Goal: Task Accomplishment & Management: Manage account settings

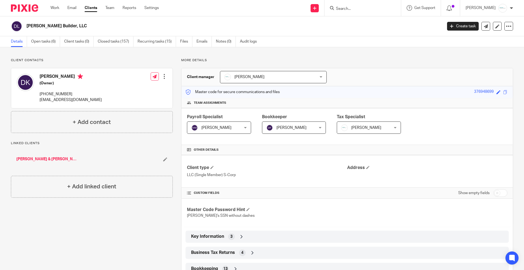
click at [361, 6] on form at bounding box center [365, 8] width 58 height 7
click at [363, 12] on div at bounding box center [363, 8] width 76 height 16
click at [362, 8] on input "Search" at bounding box center [360, 9] width 49 height 5
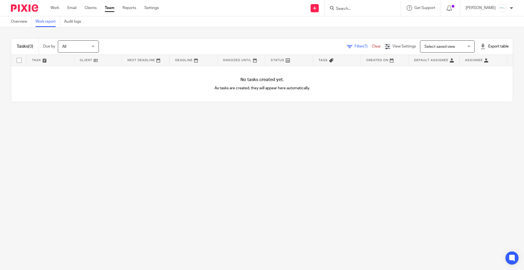
click at [355, 46] on span "Filter (7)" at bounding box center [363, 47] width 17 height 4
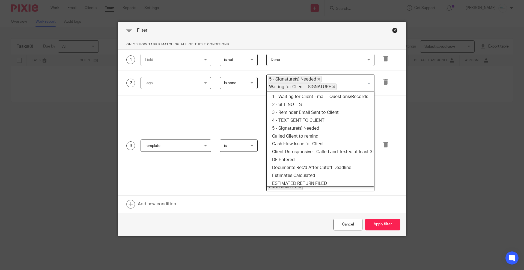
click at [331, 85] on span "Waiting for Client - SIGNATURE" at bounding box center [302, 87] width 69 height 7
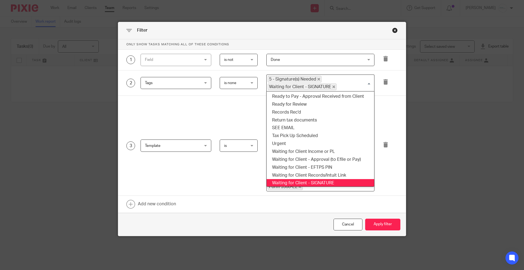
click at [316, 76] on span "5 - Signature(s) Needed" at bounding box center [295, 79] width 54 height 7
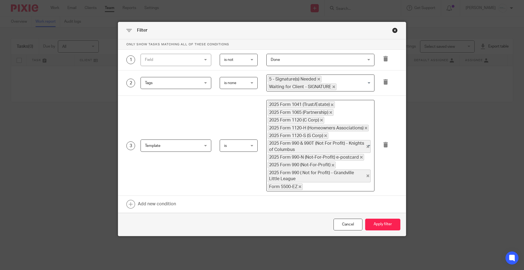
click at [328, 85] on span "Waiting for Client - SIGNATURE" at bounding box center [302, 87] width 69 height 7
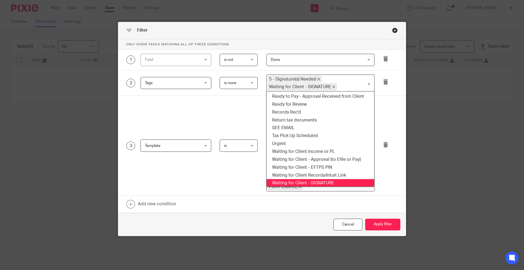
click at [333, 85] on icon "Deselect Waiting for Client - SIGNATURE" at bounding box center [334, 86] width 3 height 3
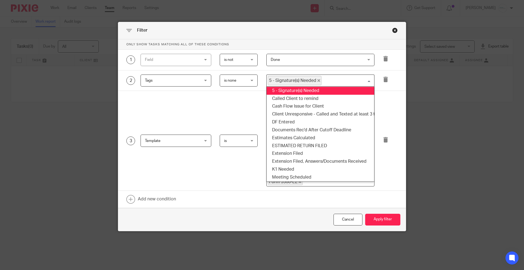
click at [318, 80] on icon "Deselect 5 - Signature(s) Needed" at bounding box center [319, 80] width 3 height 3
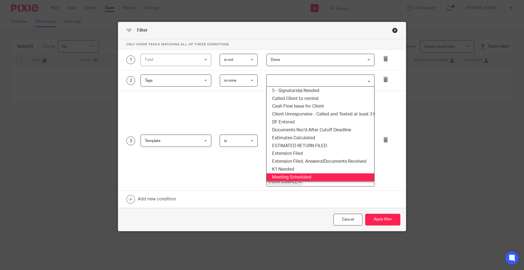
click at [396, 174] on div "3 Template Template Task fields Due by date Status Created on Default assignee …" at bounding box center [262, 141] width 288 height 100
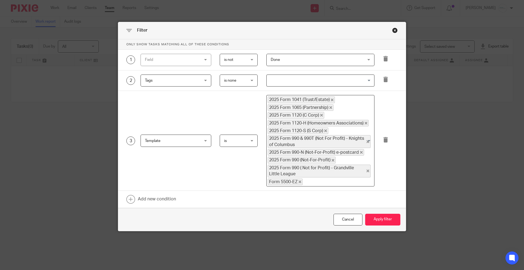
click at [384, 213] on div "Cancel Apply filter" at bounding box center [262, 219] width 288 height 23
click at [379, 217] on button "Apply filter" at bounding box center [382, 220] width 35 height 12
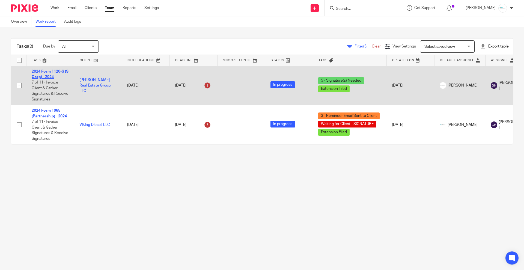
click at [50, 70] on link "2024 Form 1120-S (S Corp) - 2024" at bounding box center [50, 74] width 37 height 9
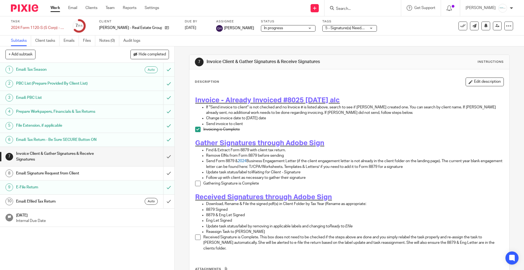
click at [43, 188] on h1 "E-File Return" at bounding box center [63, 187] width 94 height 8
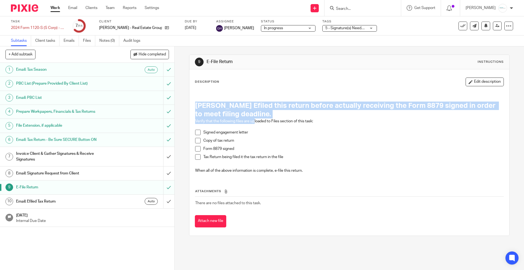
drag, startPoint x: 193, startPoint y: 103, endPoint x: 253, endPoint y: 121, distance: 62.7
click at [253, 121] on div "Amy Efiled this return before actually receiving the Form 8879 signed in order …" at bounding box center [350, 133] width 314 height 88
drag, startPoint x: 252, startPoint y: 121, endPoint x: 249, endPoint y: 119, distance: 3.8
click at [251, 121] on p "Verify that the following files are uploaded to Files section of this task:" at bounding box center [349, 121] width 308 height 5
click at [255, 116] on h1 "Amy Efiled this return before actually receiving the Form 8879 signed in order …" at bounding box center [349, 110] width 308 height 17
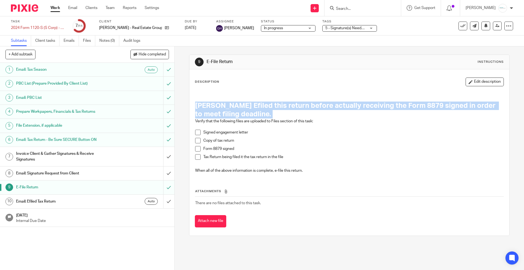
drag, startPoint x: 255, startPoint y: 116, endPoint x: 183, endPoint y: 102, distance: 73.1
click at [183, 102] on div "9 E-File Return Instructions Description Edit description Amy Efiled this retur…" at bounding box center [350, 158] width 350 height 224
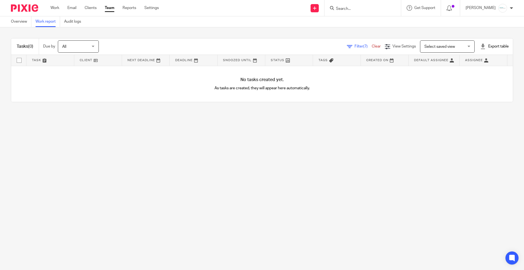
click at [363, 47] on span "(7)" at bounding box center [365, 47] width 4 height 4
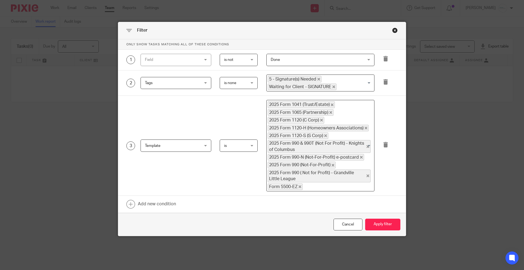
click at [314, 78] on span "5 - Signature(s) Needed" at bounding box center [295, 79] width 54 height 7
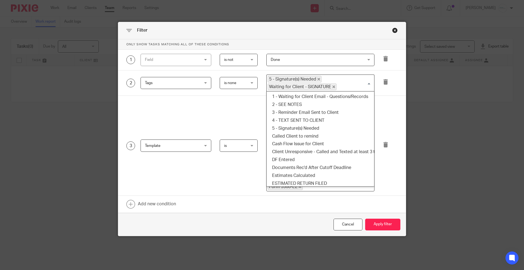
scroll to position [166, 0]
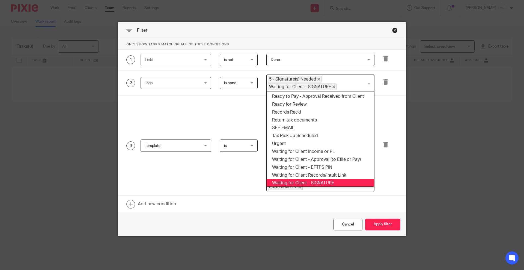
click at [318, 79] on icon "Deselect 5 - Signature(s) Needed" at bounding box center [319, 79] width 3 height 3
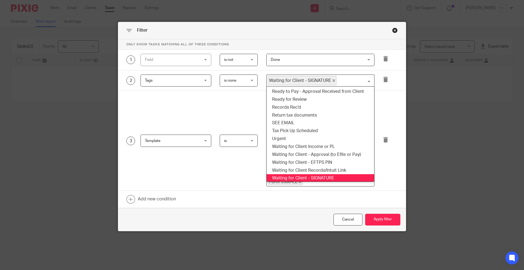
drag, startPoint x: 332, startPoint y: 79, endPoint x: 328, endPoint y: 79, distance: 4.1
click at [330, 79] on span "Waiting for Client - SIGNATURE" at bounding box center [302, 81] width 69 height 10
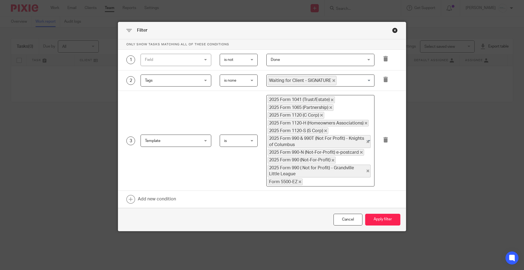
click at [328, 79] on span "Waiting for Client - SIGNATURE" at bounding box center [302, 81] width 69 height 10
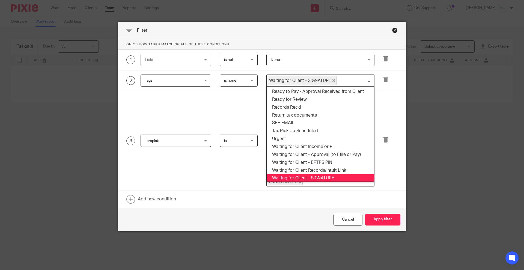
click at [333, 81] on icon "Deselect Waiting for Client - SIGNATURE" at bounding box center [334, 80] width 3 height 3
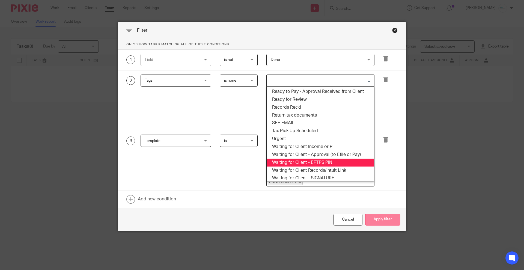
click at [381, 220] on button "Apply filter" at bounding box center [382, 220] width 35 height 12
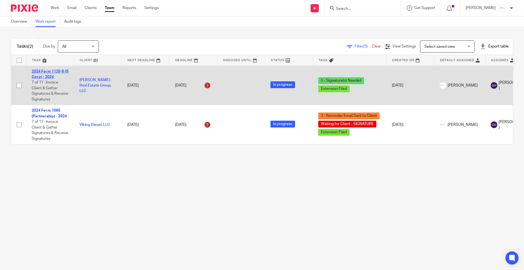
click at [47, 73] on link "2024 Form 1120-S (S Corp) - 2024" at bounding box center [50, 74] width 37 height 9
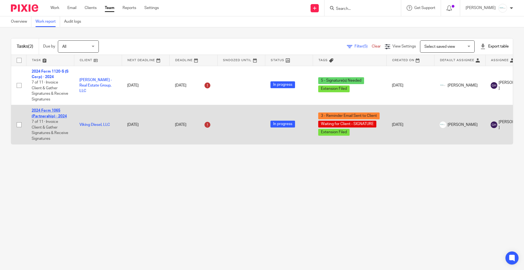
click at [59, 111] on link "2024 Form 1065 (Partnership) - 2024" at bounding box center [49, 113] width 35 height 9
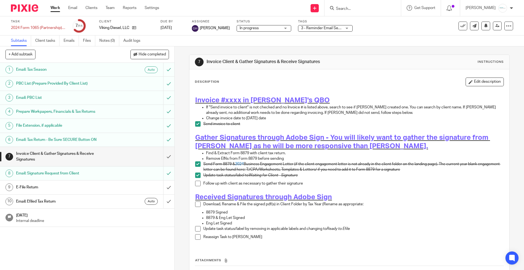
click at [52, 188] on h1 "E-File Return" at bounding box center [63, 187] width 94 height 8
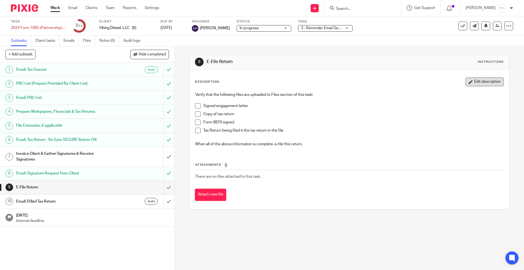
click at [474, 82] on button "Edit description" at bounding box center [485, 82] width 38 height 9
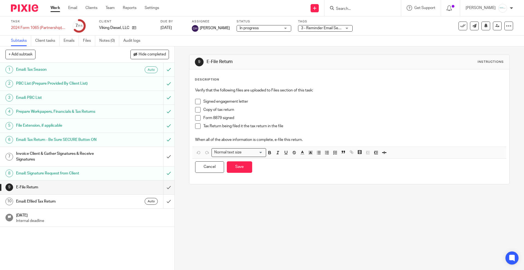
click at [244, 79] on div "Description" at bounding box center [349, 80] width 309 height 4
click at [185, 87] on div "9 E-File Return Instructions Description Verify that the following files are up…" at bounding box center [350, 158] width 350 height 224
click at [192, 91] on div "Verify that the following files are uploaded to Files section of this task: Sig…" at bounding box center [349, 130] width 314 height 91
click at [195, 91] on p "Verify that the following files are uploaded to Files section of this task:" at bounding box center [349, 90] width 308 height 5
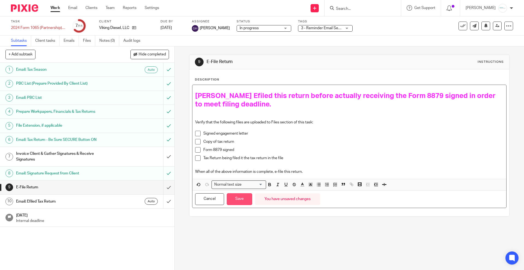
click at [242, 199] on button "Save" at bounding box center [239, 199] width 25 height 12
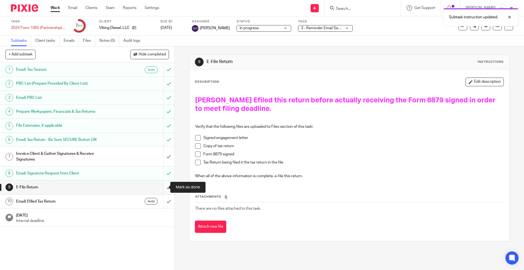
click at [163, 186] on input "submit" at bounding box center [87, 187] width 174 height 14
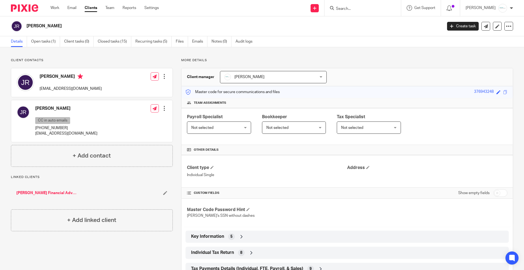
click at [346, 11] on input "Search" at bounding box center [360, 9] width 49 height 5
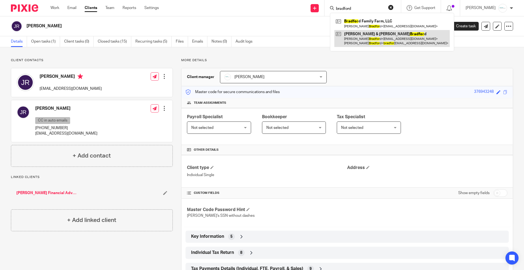
type input "bradford"
click at [364, 44] on link at bounding box center [392, 38] width 116 height 17
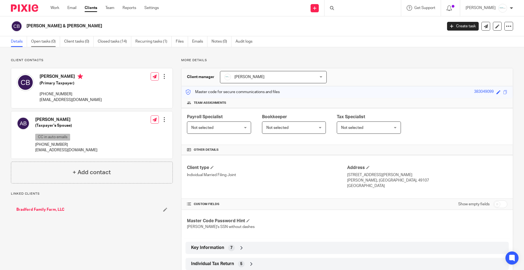
click at [46, 42] on link "Open tasks (0)" at bounding box center [45, 41] width 29 height 11
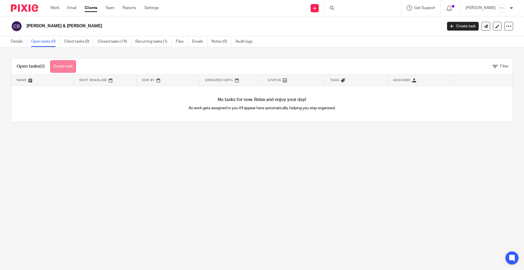
click at [63, 64] on link "Create task" at bounding box center [63, 66] width 26 height 12
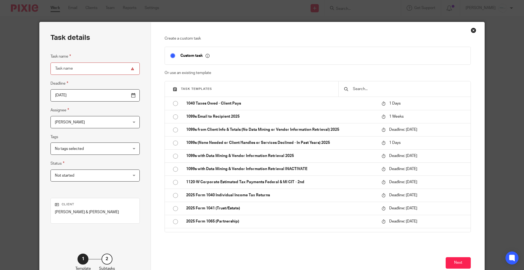
click at [387, 89] on input "text" at bounding box center [409, 89] width 113 height 6
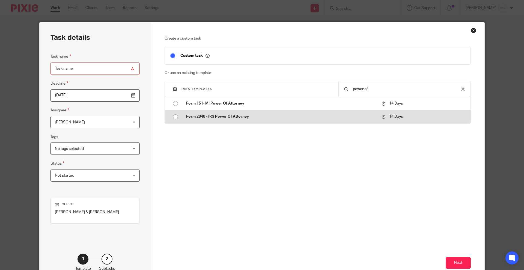
type input "power of"
click at [206, 120] on td "Form 2848 - IRS Power Of Attorney" at bounding box center [280, 116] width 198 height 13
type input "2025-09-29"
type input "Form 2848 - IRS Power Of Attorney"
checkbox input "false"
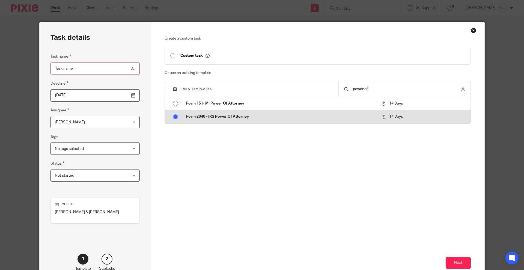
radio input "true"
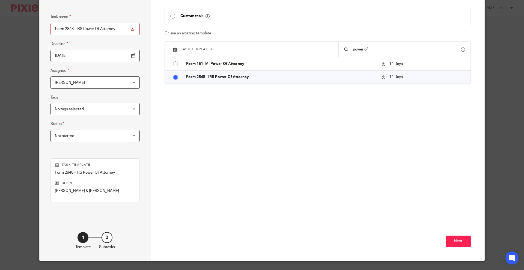
scroll to position [53, 0]
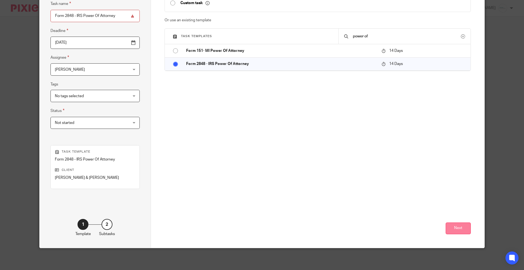
click at [458, 228] on button "Next" at bounding box center [458, 229] width 25 height 12
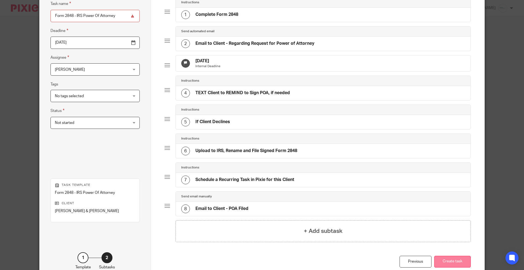
click at [449, 265] on button "Create task" at bounding box center [452, 262] width 37 height 12
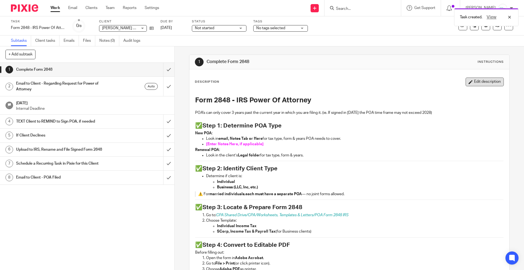
click at [466, 81] on button "Edit description" at bounding box center [485, 82] width 38 height 9
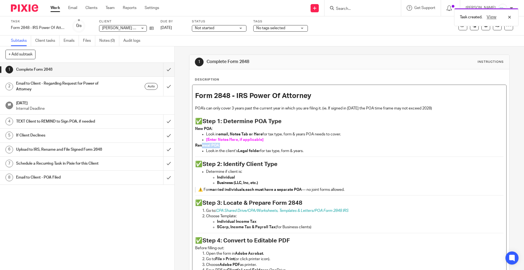
drag, startPoint x: 273, startPoint y: 143, endPoint x: 204, endPoint y: 144, distance: 68.8
click at [201, 143] on p "Renewal POA :" at bounding box center [349, 145] width 308 height 5
click at [268, 143] on p "Renewal POA :" at bounding box center [349, 145] width 308 height 5
drag, startPoint x: 261, startPoint y: 138, endPoint x: 199, endPoint y: 138, distance: 62.8
click at [199, 138] on ul "Look in email, Notes Tab or Here for tax type, form & years POA needs to cover.…" at bounding box center [349, 137] width 308 height 11
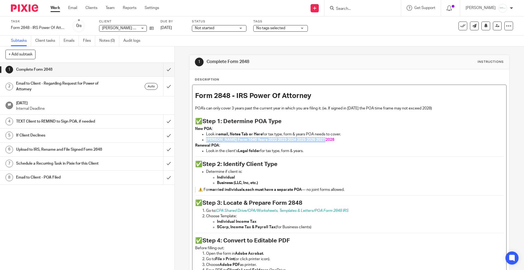
drag, startPoint x: 203, startPoint y: 140, endPoint x: 328, endPoint y: 141, distance: 125.6
click at [328, 141] on ul "Look in email, Notes Tab or Here for tax type, form & years POA needs to cover.…" at bounding box center [349, 137] width 308 height 11
copy span "Christina Form 1040 Years 2022 2023 2024 2025 2026 2027 2028"
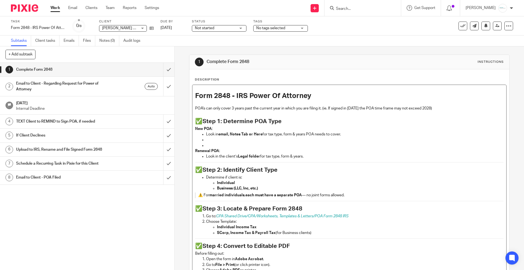
click at [212, 138] on p at bounding box center [354, 139] width 297 height 5
click at [206, 144] on p at bounding box center [354, 145] width 297 height 5
drag, startPoint x: 221, startPoint y: 145, endPoint x: 196, endPoint y: 144, distance: 25.4
click at [196, 144] on ul "Look in email, Notes Tab or Here for tax type, form & years POA needs to cover.…" at bounding box center [349, 140] width 308 height 17
click at [242, 140] on span "Christina Form 1040 Years 2022 2023 2024 2025 2026 2027 2028" at bounding box center [270, 140] width 128 height 4
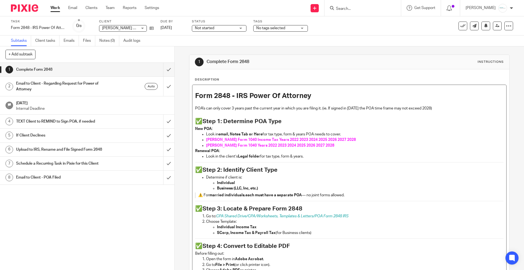
click at [236, 144] on span "Aaron Form 1040 Years 2022 2023 2024 2025 2026 2027 2028" at bounding box center [270, 146] width 128 height 4
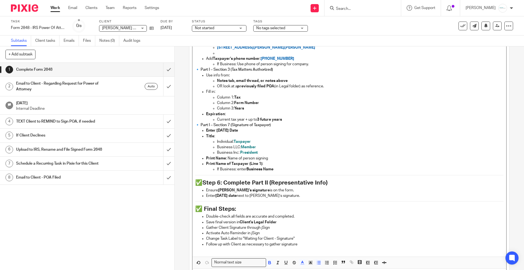
scroll to position [359, 0]
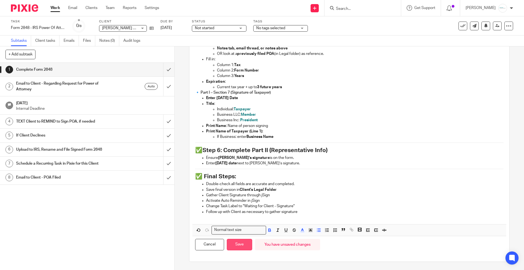
click at [236, 245] on button "Save" at bounding box center [239, 245] width 25 height 12
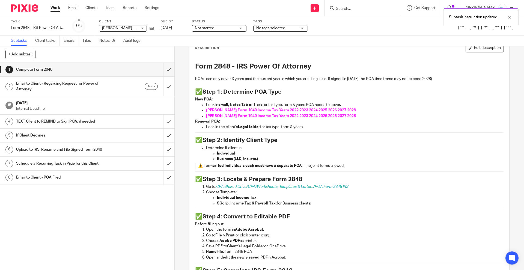
scroll to position [0, 0]
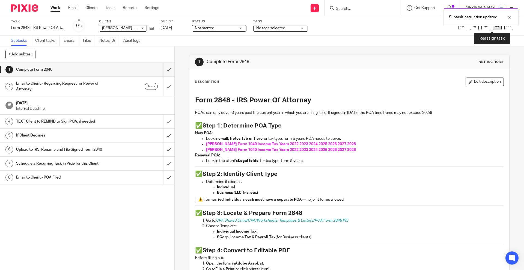
click at [496, 26] on icon at bounding box center [498, 26] width 4 height 4
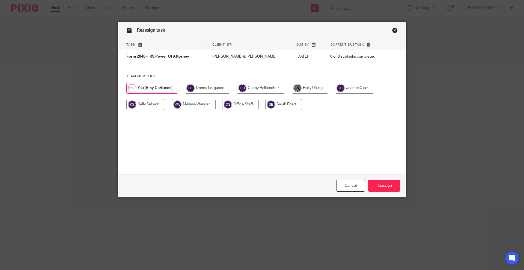
click at [254, 89] on input "radio" at bounding box center [261, 88] width 49 height 11
radio input "true"
click at [390, 187] on input "Reassign" at bounding box center [384, 186] width 32 height 12
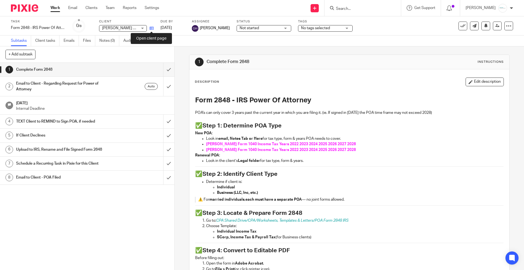
click at [153, 29] on icon at bounding box center [152, 28] width 4 height 4
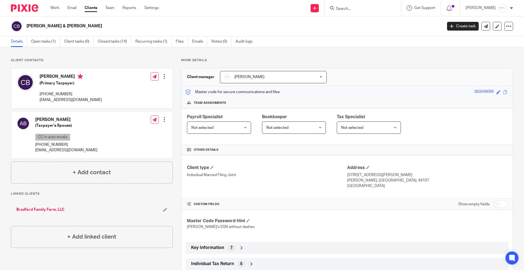
click at [365, 7] on input "Search" at bounding box center [360, 9] width 49 height 5
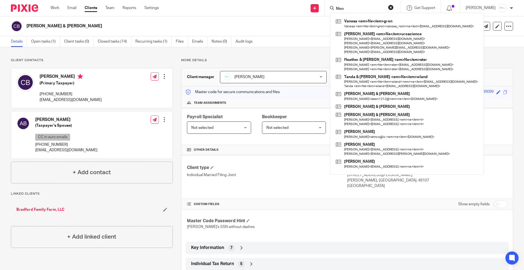
type input "Nienh"
drag, startPoint x: 360, startPoint y: 7, endPoint x: 323, endPoint y: 7, distance: 36.9
click at [323, 7] on div "Send new email Create task Add client Nienh Vanesa <em>Ne</em>gron Vanesa <em>N…" at bounding box center [345, 8] width 357 height 16
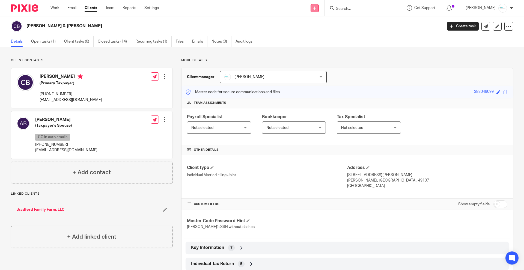
type input "n"
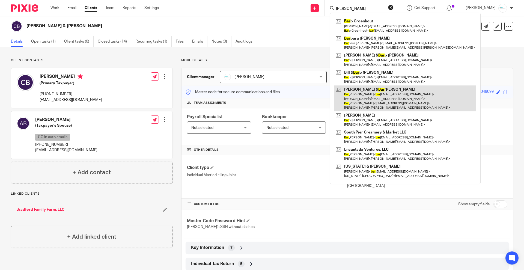
type input "barrett"
click at [382, 99] on link at bounding box center [405, 98] width 142 height 26
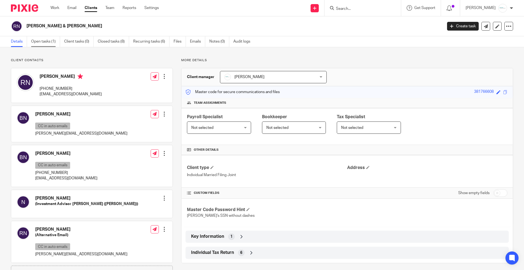
click at [42, 41] on link "Open tasks (1)" at bounding box center [45, 41] width 29 height 11
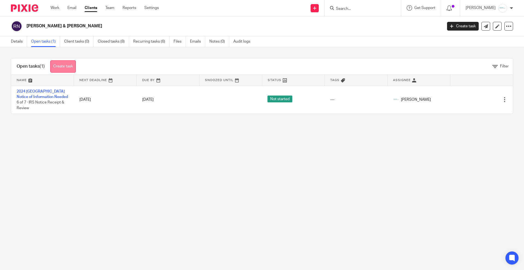
click at [67, 69] on link "Create task" at bounding box center [63, 66] width 26 height 12
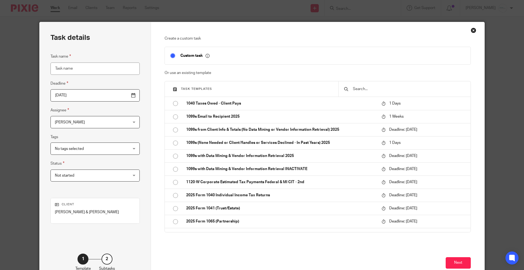
click at [386, 87] on input "text" at bounding box center [409, 89] width 113 height 6
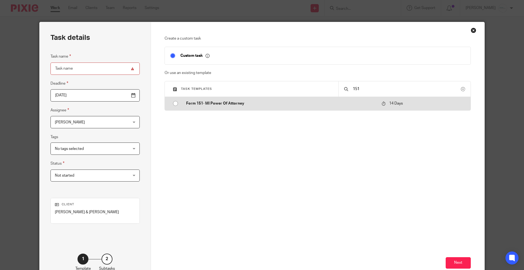
type input "151"
click at [192, 103] on p "Form 151- MI Power Of Attorney" at bounding box center [281, 103] width 190 height 5
type input "[DATE]"
type input "Form 151- MI Power Of Attorney"
checkbox input "false"
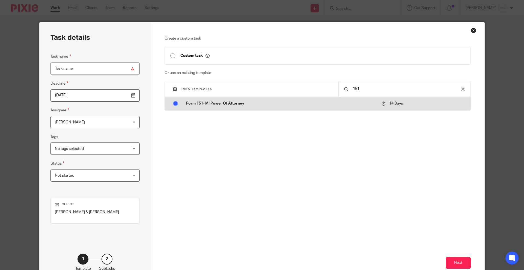
radio input "true"
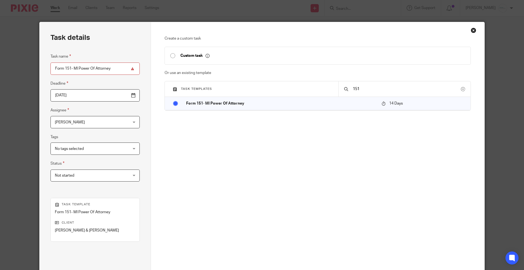
scroll to position [53, 0]
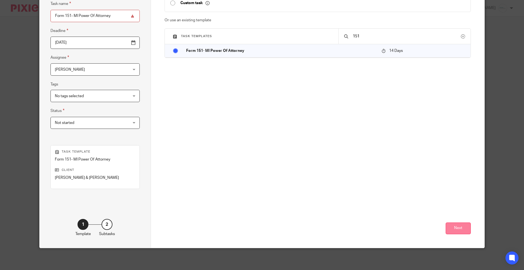
click at [453, 225] on button "Next" at bounding box center [458, 229] width 25 height 12
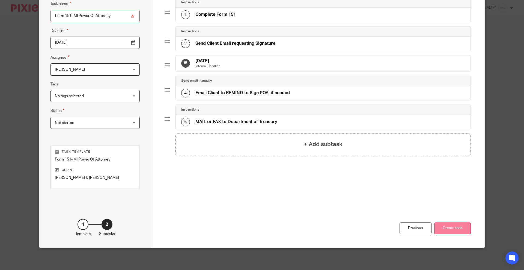
click at [454, 229] on button "Create task" at bounding box center [452, 229] width 37 height 12
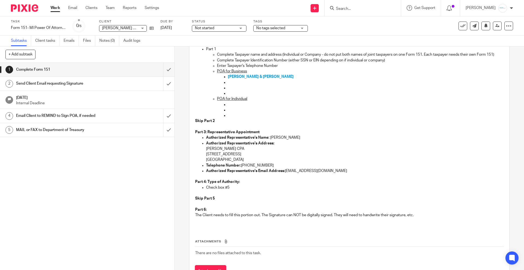
scroll to position [110, 0]
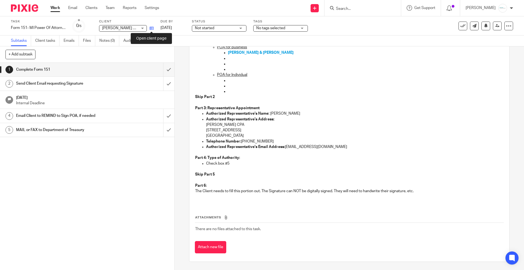
click at [153, 27] on icon at bounding box center [152, 28] width 4 height 4
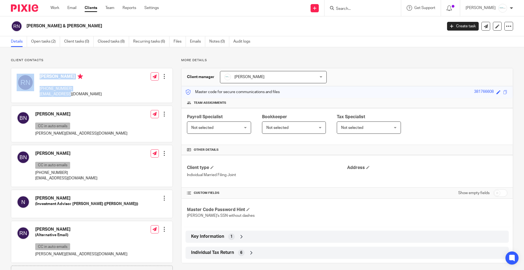
drag, startPoint x: 75, startPoint y: 94, endPoint x: 37, endPoint y: 94, distance: 38.8
click at [37, 94] on div "Rebecca Niehus 949-281-8435 rniehus@me.com" at bounding box center [59, 85] width 85 height 29
click at [87, 141] on div "Barrett Niehus CC in auto emails barrett@southpier.org Edit contact Create clie…" at bounding box center [91, 124] width 161 height 36
drag, startPoint x: 81, startPoint y: 136, endPoint x: 37, endPoint y: 134, distance: 44.3
click at [35, 134] on div "Barrett Niehus CC in auto emails barrett@southpier.org Edit contact Create clie…" at bounding box center [91, 124] width 161 height 36
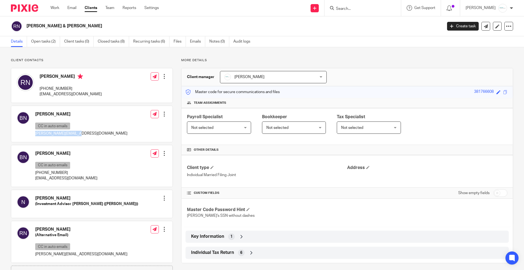
copy p "barrett@southpier.org"
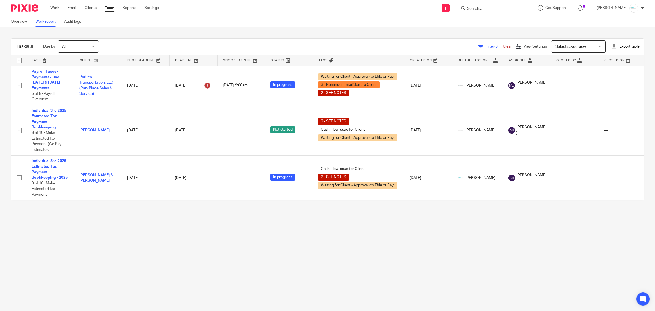
click at [113, 10] on link "Team" at bounding box center [110, 7] width 10 height 5
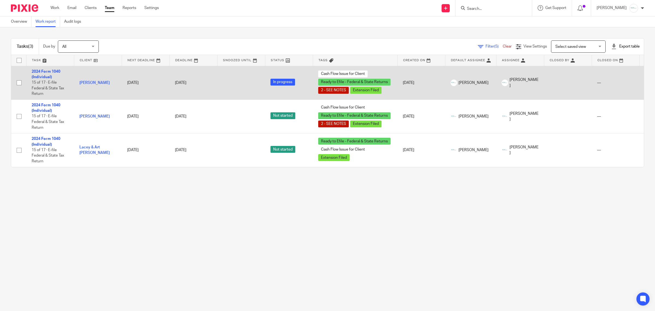
click at [193, 82] on div "Oct 1, 2025" at bounding box center [193, 82] width 37 height 5
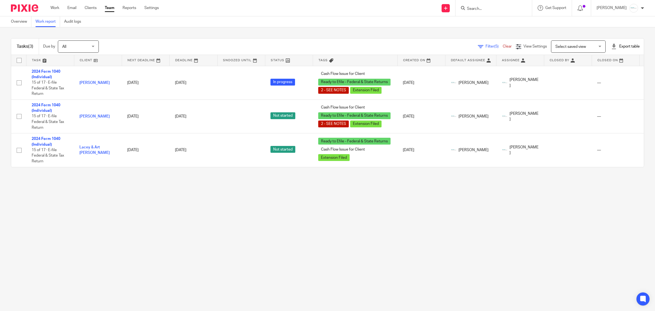
click at [490, 8] on input "Search" at bounding box center [491, 9] width 49 height 5
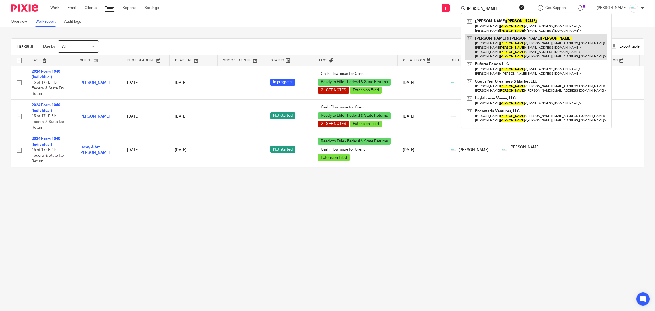
type input "niehus"
click at [491, 37] on link at bounding box center [537, 47] width 142 height 26
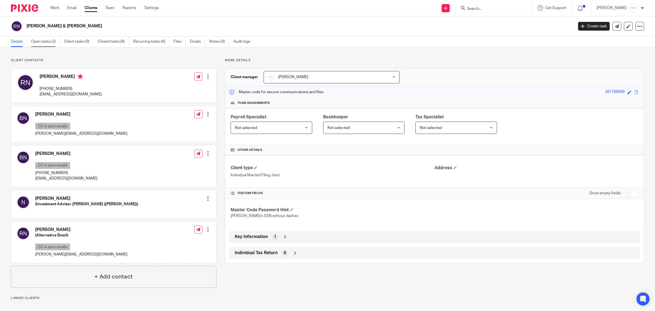
click at [47, 39] on link "Open tasks (2)" at bounding box center [45, 41] width 29 height 11
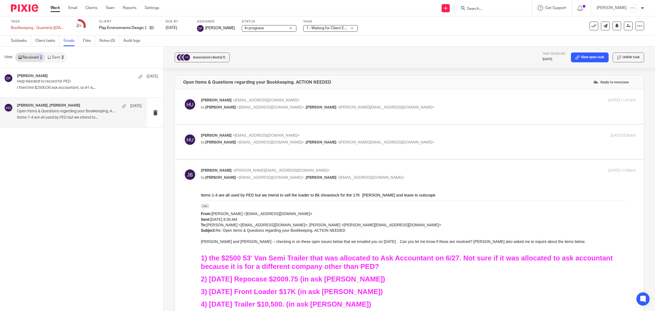
scroll to position [54, 0]
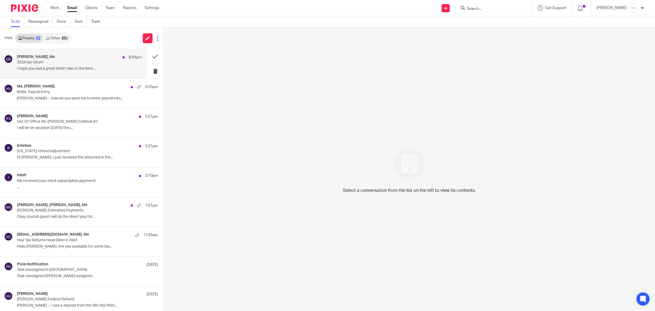
click at [51, 70] on p "I hope you had a great time! I was in the barn..." at bounding box center [79, 68] width 125 height 5
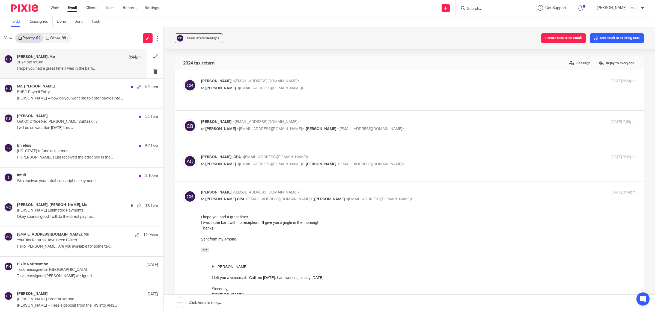
click at [242, 301] on link at bounding box center [409, 302] width 491 height 16
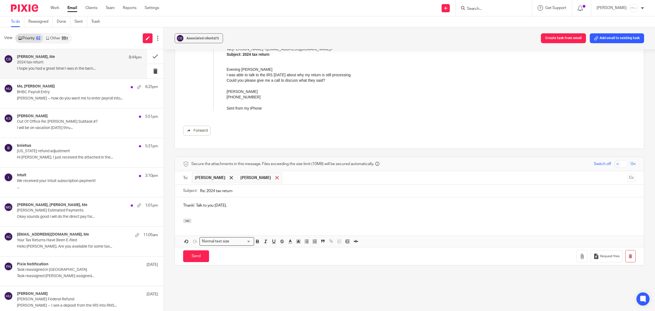
click at [275, 176] on span at bounding box center [277, 178] width 4 height 4
click at [199, 247] on div "Send You have unsaved changes Request files" at bounding box center [409, 256] width 469 height 18
click at [197, 254] on input "Send" at bounding box center [196, 256] width 26 height 12
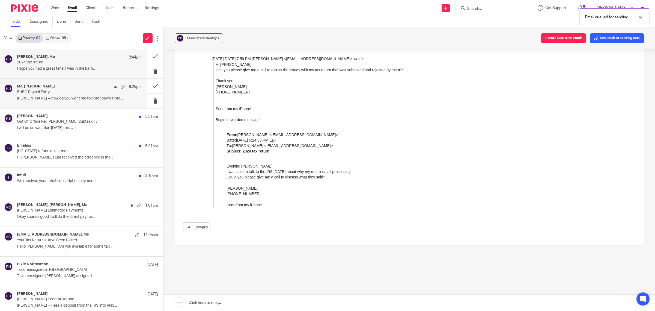
click at [66, 97] on p "Amy -- how do you want me to enter payroll into..." at bounding box center [79, 98] width 125 height 5
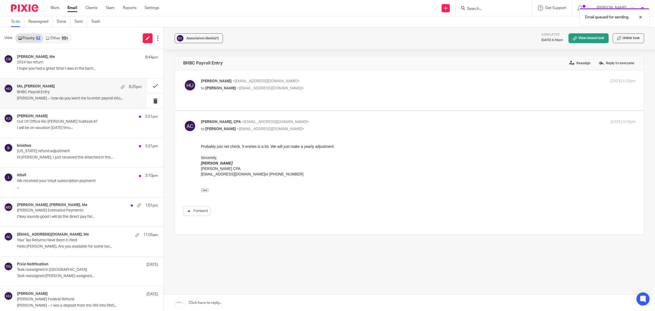
scroll to position [0, 0]
click at [149, 85] on button at bounding box center [155, 86] width 16 height 14
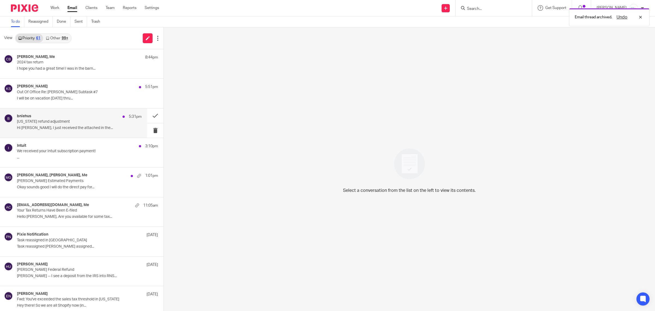
click at [46, 125] on div "bniehus 5:31pm Michigan refund adjustment Hi Amy, I just received the attached …" at bounding box center [79, 123] width 125 height 18
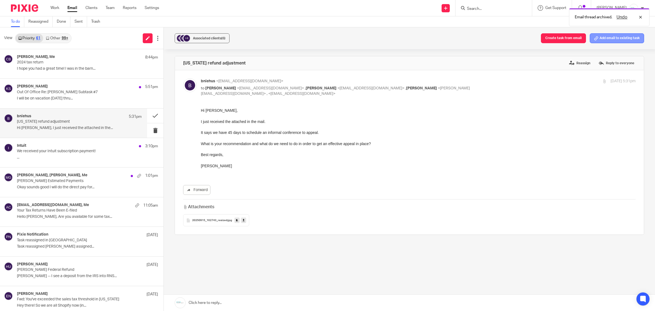
click at [619, 37] on button "Add email to existing task" at bounding box center [617, 38] width 54 height 10
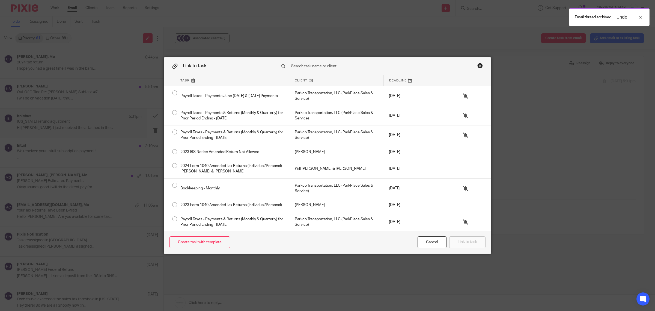
click at [307, 65] on input "text" at bounding box center [375, 66] width 168 height 6
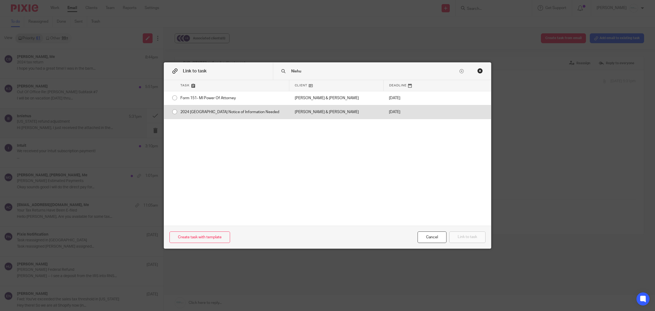
type input "Niehu"
click at [199, 110] on div "2024 MI Notice of Information Needed" at bounding box center [232, 112] width 114 height 14
radio input "true"
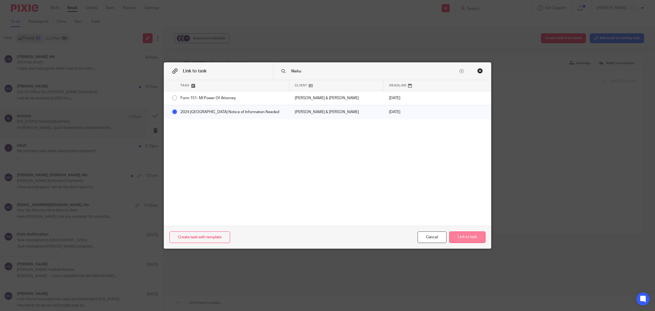
click at [457, 236] on button "Link to task" at bounding box center [467, 237] width 36 height 12
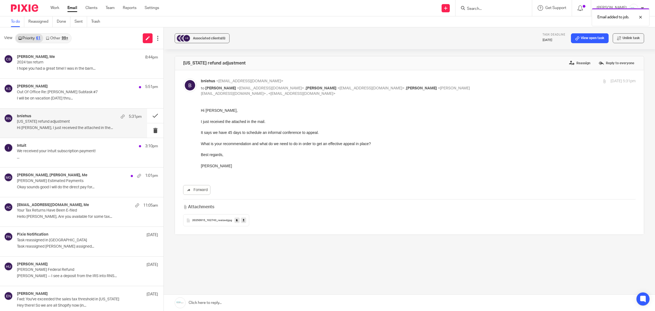
click at [243, 218] on icon at bounding box center [244, 220] width 2 height 4
click at [56, 156] on p "..." at bounding box center [79, 157] width 125 height 5
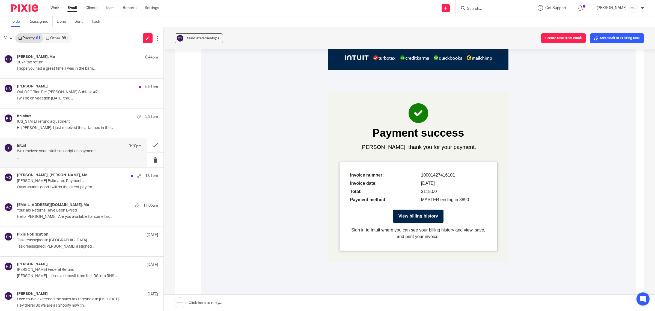
scroll to position [648, 0]
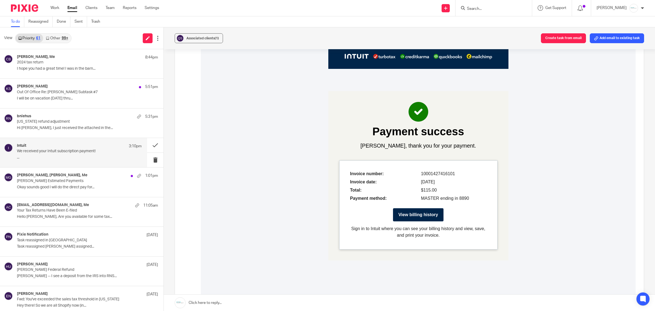
click at [405, 212] on td "View billing history" at bounding box center [418, 214] width 51 height 13
click at [427, 216] on link "View billing history" at bounding box center [419, 215] width 40 height 7
click at [148, 146] on button at bounding box center [155, 145] width 16 height 14
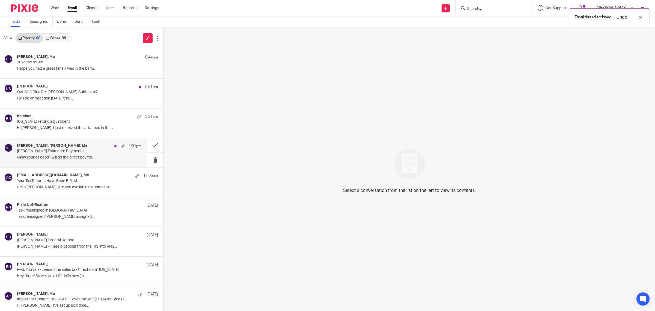
click at [59, 161] on div "Gabby Hallatschek, Holly Utting, Me 1:01pm Mona Guyton Estimated Payments Okay …" at bounding box center [79, 152] width 125 height 18
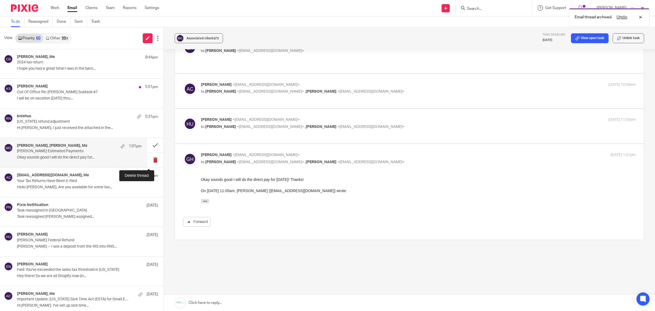
scroll to position [0, 0]
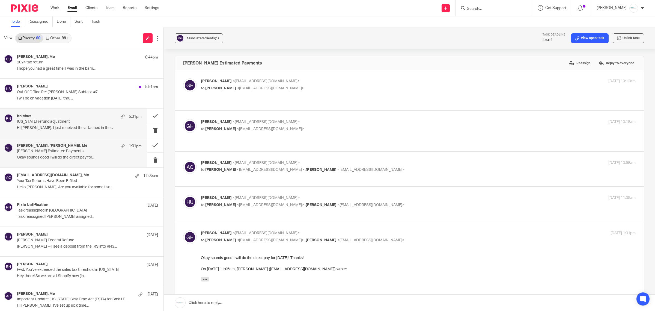
click at [43, 120] on p "Michigan refund adjustment" at bounding box center [67, 121] width 100 height 5
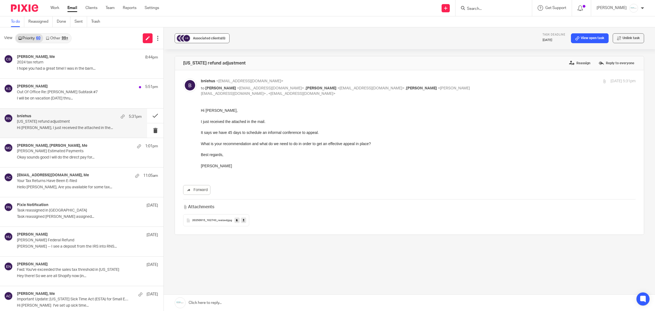
click at [220, 37] on span "Associated clients (6)" at bounding box center [209, 38] width 32 height 3
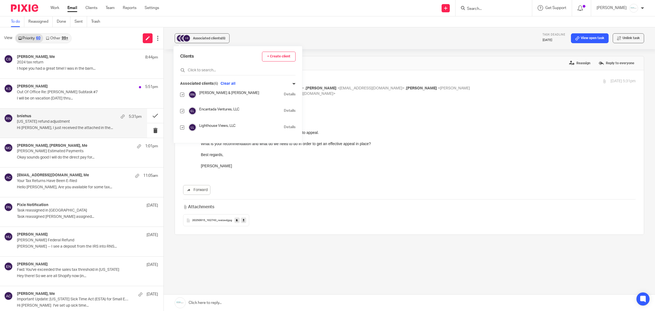
click at [284, 93] on link "Details" at bounding box center [290, 94] width 12 height 5
click at [63, 36] on link "Other 99+" at bounding box center [57, 38] width 28 height 9
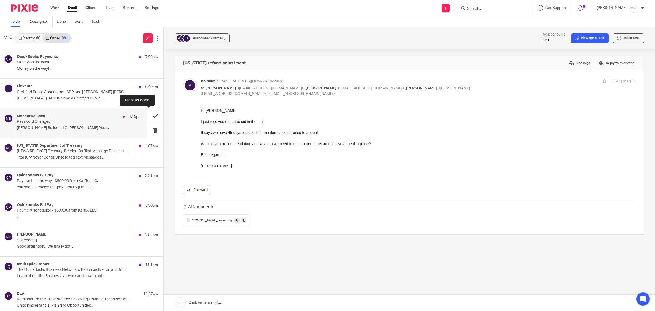
click at [148, 113] on button at bounding box center [155, 115] width 16 height 14
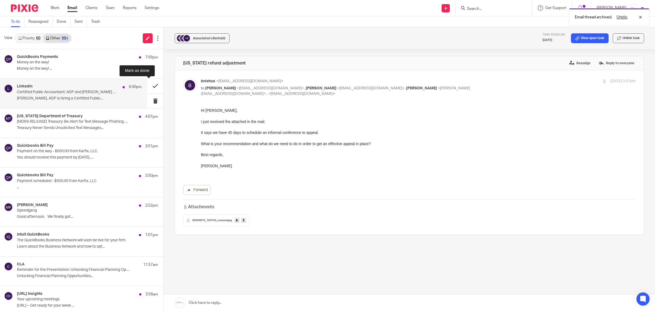
click at [152, 87] on button at bounding box center [155, 86] width 16 height 14
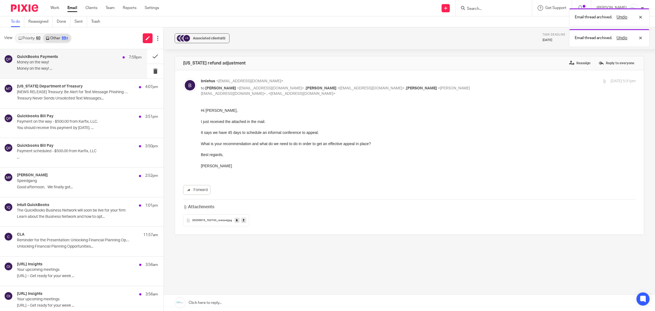
click at [47, 63] on p "Money on the way!" at bounding box center [67, 62] width 100 height 5
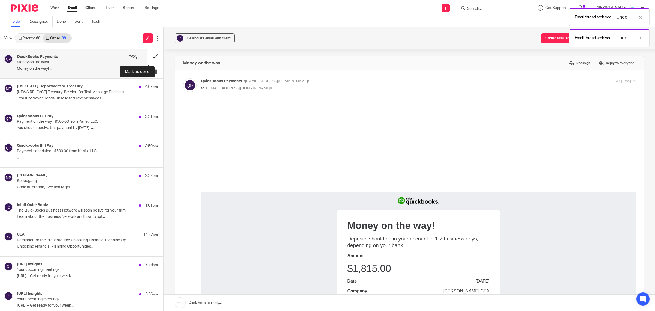
click at [148, 57] on button at bounding box center [155, 56] width 16 height 14
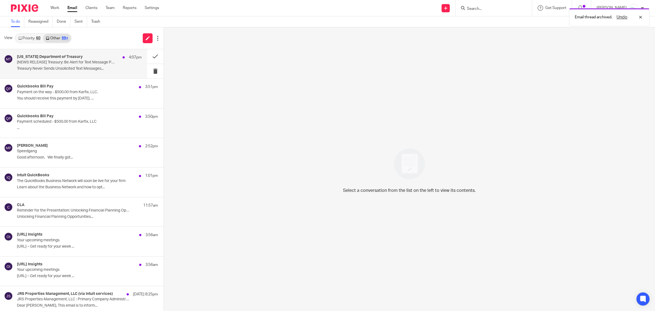
click at [64, 61] on p "[NEWS RELEASE] Treasury: Be Alert for Text Message Phishing Scam Making the Rou…" at bounding box center [67, 62] width 100 height 5
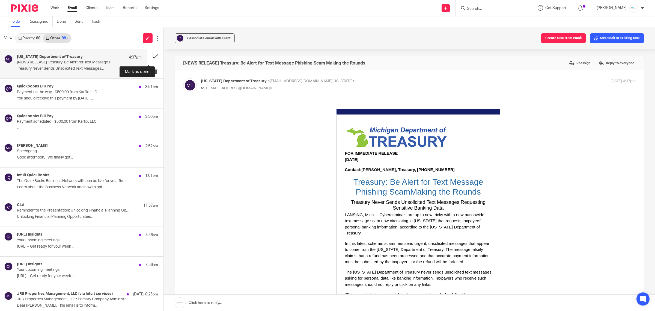
click at [147, 58] on button at bounding box center [155, 56] width 16 height 14
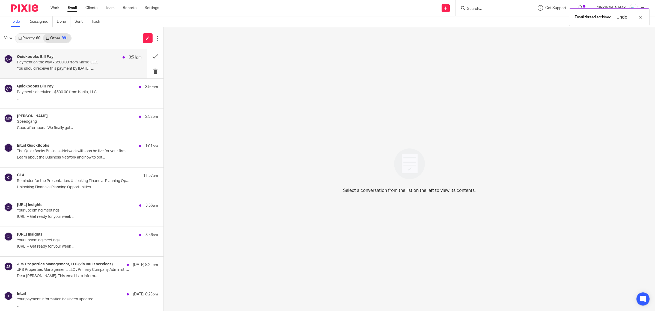
click at [36, 69] on p "You should receive this payment by 09/18/2025. ..." at bounding box center [79, 68] width 125 height 5
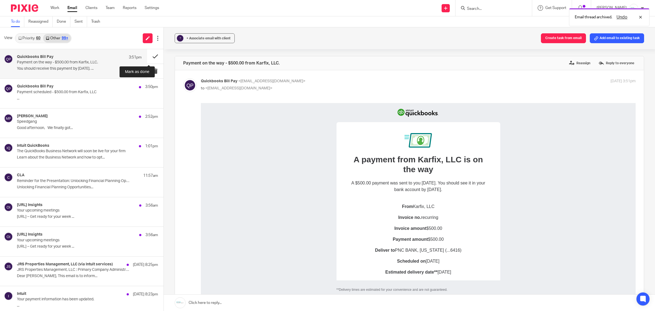
click at [148, 57] on button at bounding box center [155, 56] width 16 height 14
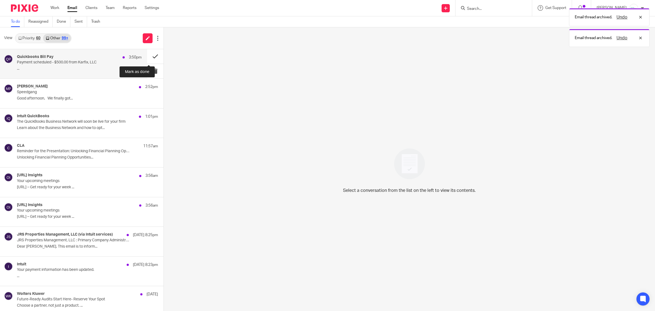
click at [147, 58] on button at bounding box center [155, 56] width 16 height 14
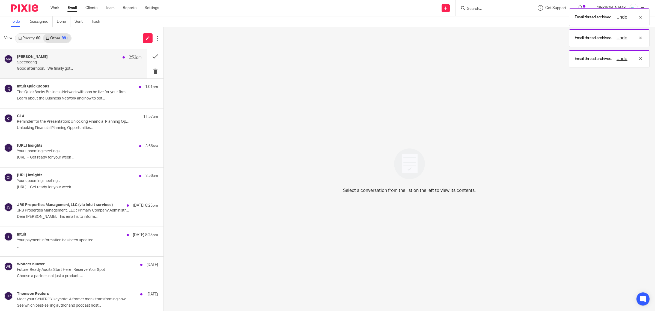
click at [61, 66] on div "Michelle Podbregar 2:52pm Speedgang Good afternoon, We finally got..." at bounding box center [79, 64] width 125 height 18
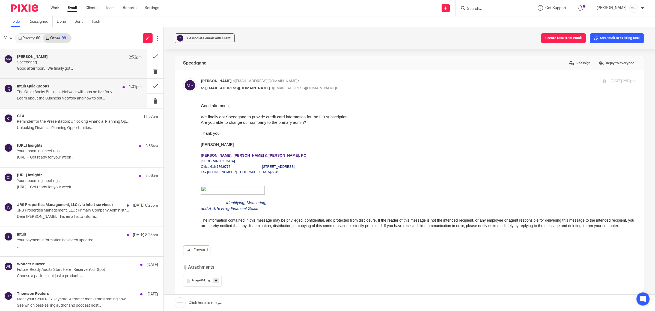
click at [56, 97] on p "Learn about the Business Network and how to opt..." at bounding box center [79, 98] width 125 height 5
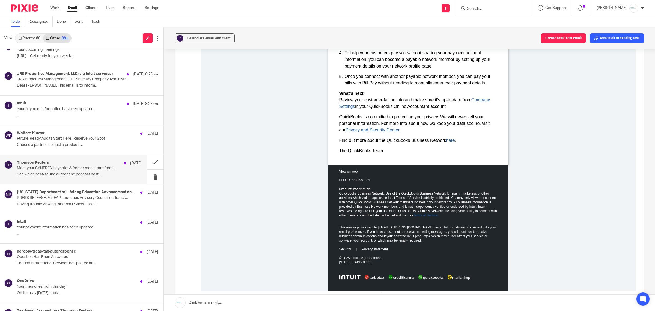
scroll to position [171, 0]
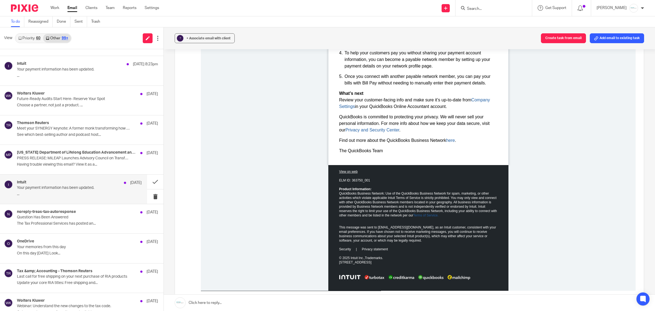
click at [78, 186] on p "Your payment information has been updated." at bounding box center [67, 187] width 100 height 5
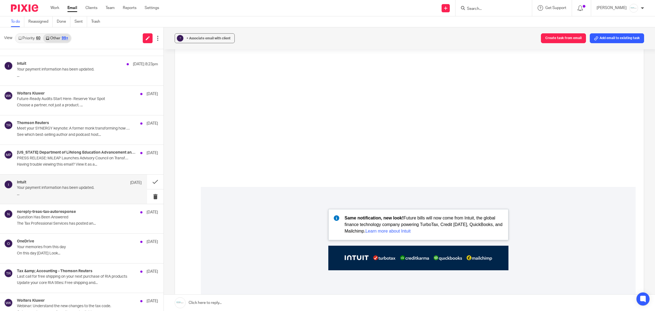
scroll to position [341, 0]
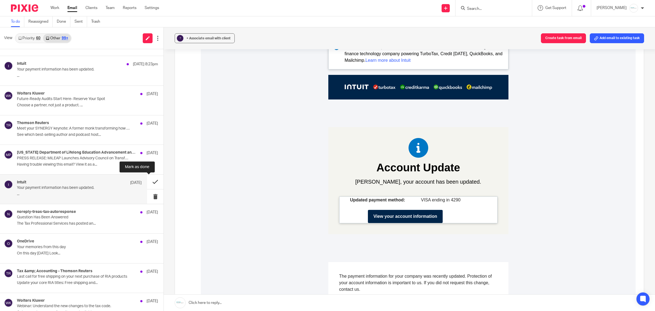
click at [147, 180] on button at bounding box center [155, 181] width 16 height 14
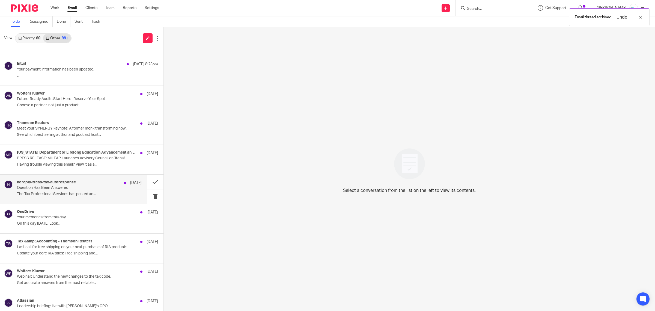
click at [40, 186] on p "Question Has Been Answered" at bounding box center [67, 187] width 100 height 5
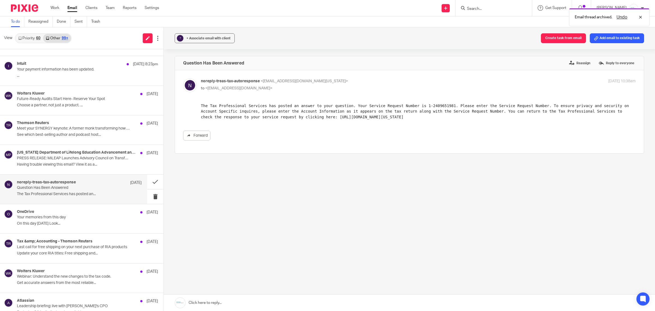
scroll to position [0, 0]
click at [150, 180] on button at bounding box center [155, 181] width 16 height 14
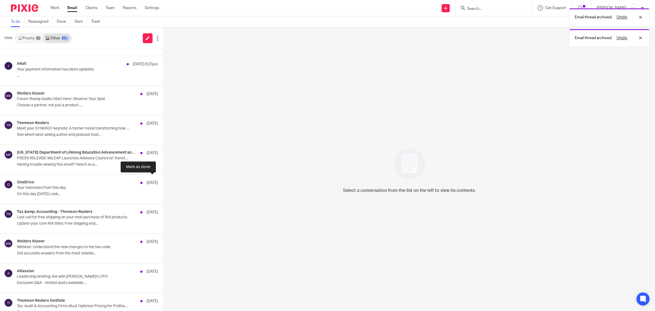
click at [164, 180] on button at bounding box center [166, 181] width 4 height 14
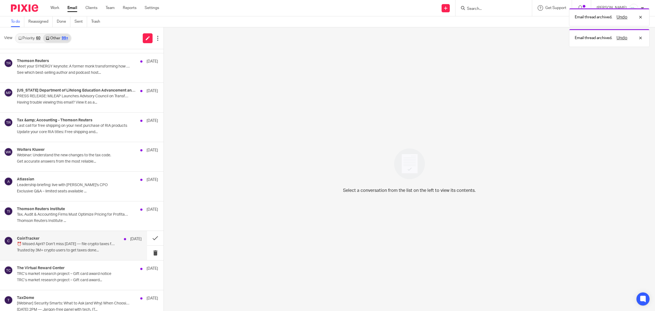
scroll to position [239, 0]
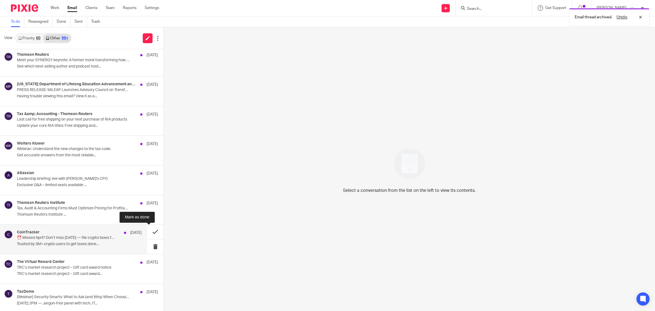
click at [149, 233] on button at bounding box center [155, 231] width 16 height 14
click at [148, 231] on button at bounding box center [155, 231] width 16 height 14
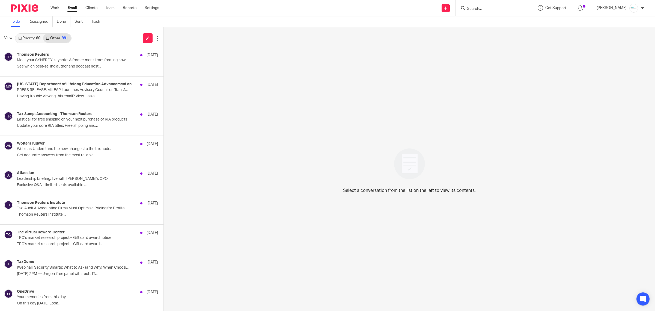
click at [33, 40] on link "Priority 60" at bounding box center [30, 38] width 28 height 9
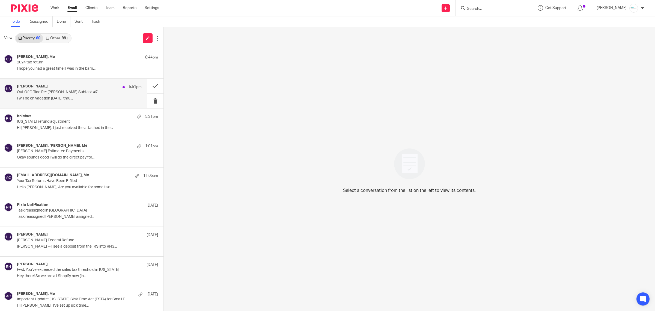
click at [67, 90] on p "Out Of Office Re: Matt Metzger Subtask #7" at bounding box center [67, 92] width 100 height 5
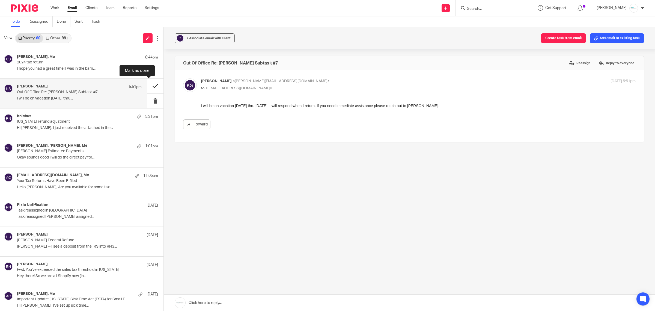
click at [147, 89] on button at bounding box center [155, 86] width 16 height 14
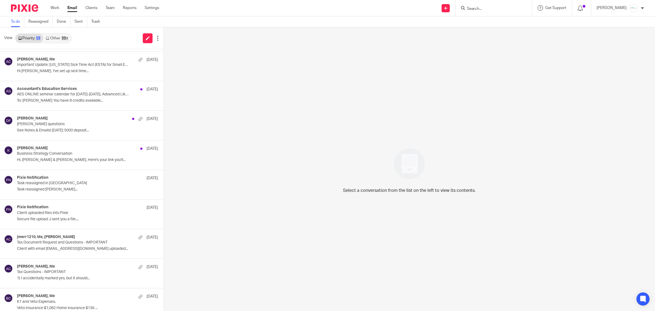
scroll to position [239, 0]
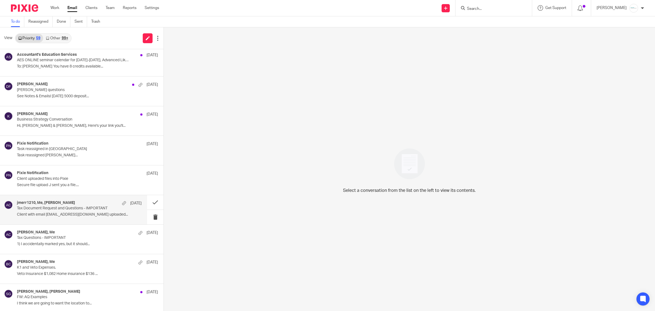
click at [62, 207] on p "Tax Document Request and Questions - IMPORTANT" at bounding box center [67, 208] width 100 height 5
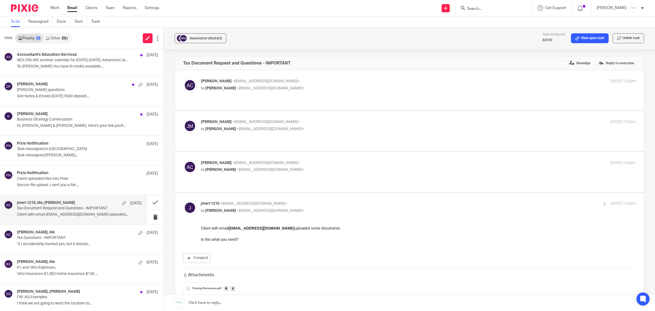
scroll to position [0, 0]
click at [150, 202] on button at bounding box center [155, 202] width 16 height 14
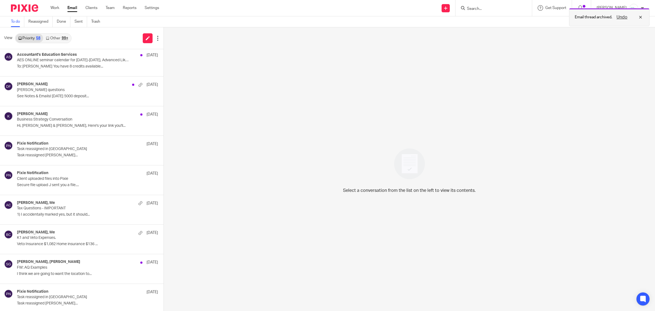
click at [621, 18] on button "Undo" at bounding box center [622, 17] width 14 height 7
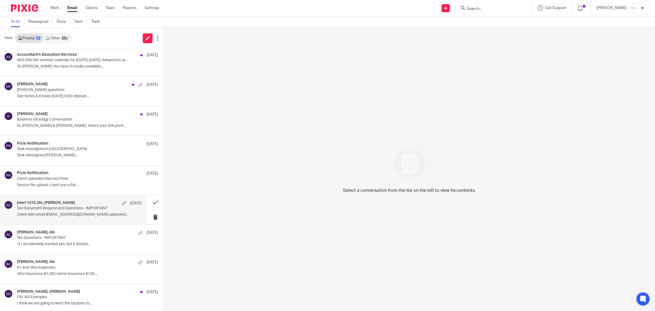
click at [78, 211] on p "Tax Document Request and Questions - IMPORTANT" at bounding box center [67, 208] width 100 height 5
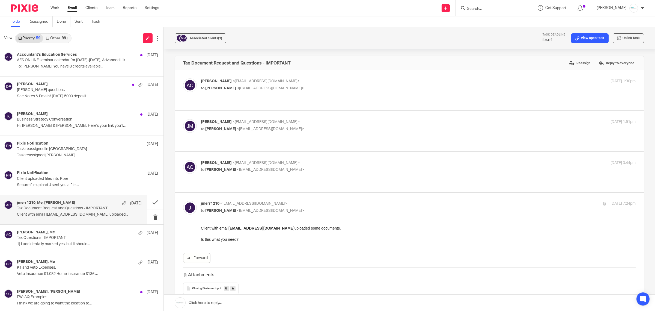
click at [242, 165] on div "Amy Corfixsen <amylcpa@gmail.com> to Jeff Merritt <jmerr1210@gmail.com> Sep 5, …" at bounding box center [409, 172] width 453 height 24
click at [233, 160] on div "Amy Corfixsen <amylcpa@gmail.com> to Jeff Merritt <jmerr1210@gmail.com>" at bounding box center [346, 166] width 290 height 13
checkbox input "true"
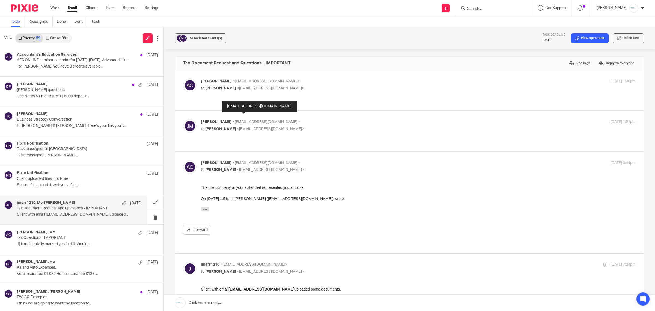
click at [233, 120] on span "<jmerr1210@gmail.com>" at bounding box center [266, 122] width 67 height 4
checkbox input "true"
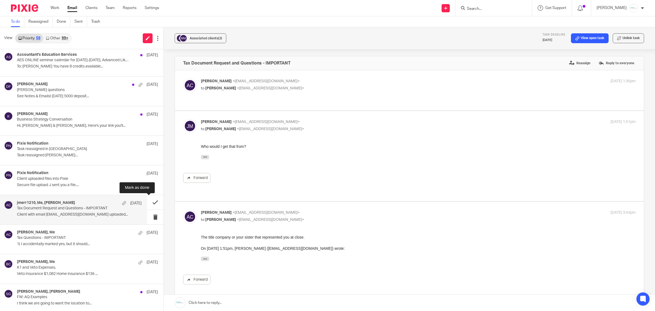
click at [149, 200] on button at bounding box center [155, 202] width 16 height 14
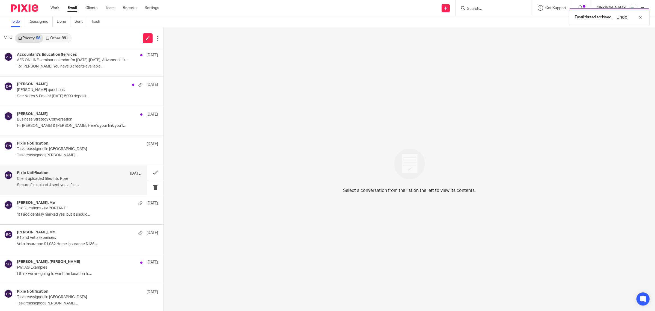
click at [60, 182] on div "Pixie Notification Sep 10 Client uploaded files into Pixie Secure file upload J…" at bounding box center [79, 180] width 125 height 18
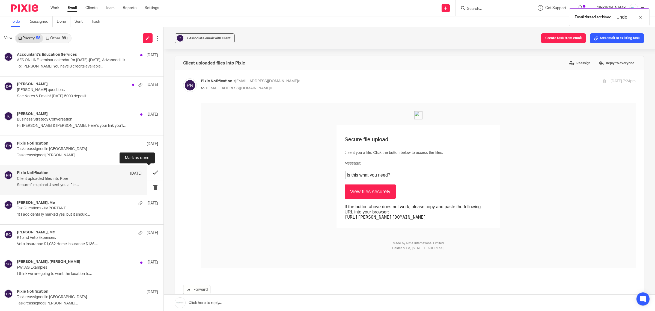
click at [147, 175] on button at bounding box center [155, 172] width 16 height 14
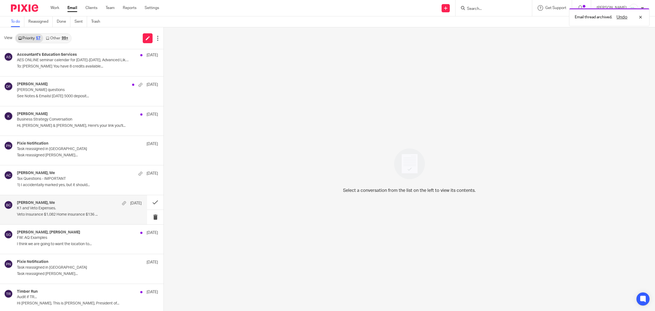
click at [84, 216] on p "Veto Insurance $1,082 Home insurance $136 ..." at bounding box center [79, 214] width 125 height 5
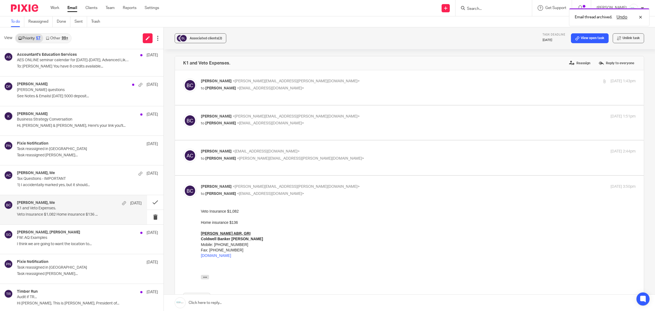
click at [272, 156] on span "<brian.j.clinger@gmail.com>" at bounding box center [300, 158] width 127 height 4
checkbox input "true"
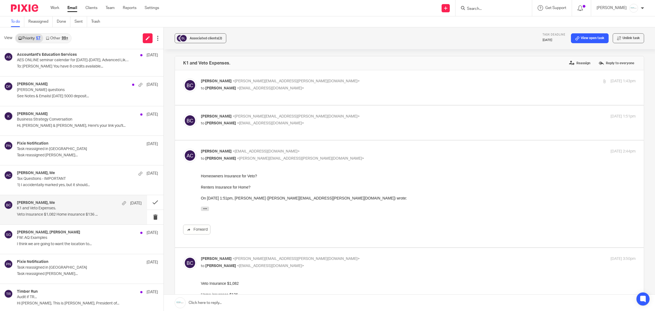
click at [254, 121] on span "<amylcpa@gmail.com>" at bounding box center [270, 123] width 67 height 4
checkbox input "true"
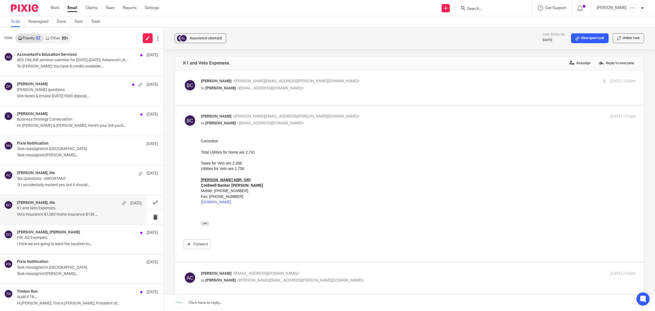
click at [245, 84] on div "Brian Clinger <brian.j.clinger@gmail.com> to Amy Corfixen <amylcpa@gmail.com>" at bounding box center [346, 84] width 290 height 13
checkbox input "true"
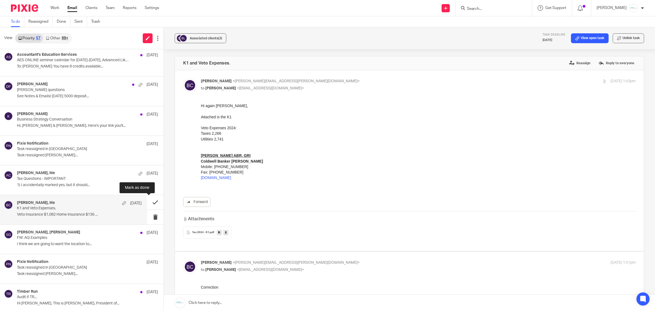
click at [150, 202] on button at bounding box center [155, 202] width 16 height 14
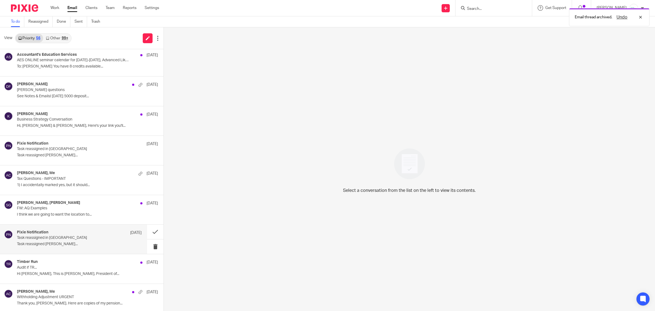
click at [75, 242] on div "Pixie Notification Sep 9 Task reassigned in Pixie Task reassigned Gabby Hallats…" at bounding box center [79, 239] width 125 height 18
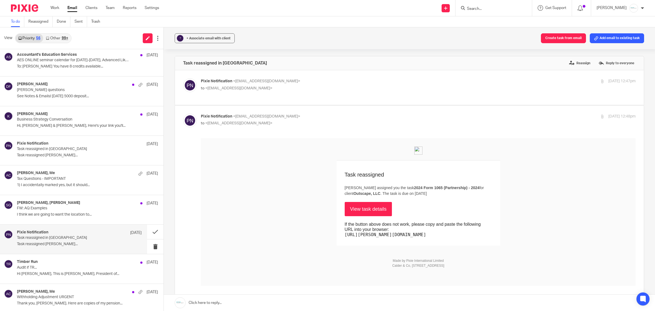
click at [250, 78] on label at bounding box center [409, 87] width 469 height 35
click at [183, 78] on input "checkbox" at bounding box center [183, 78] width 0 height 0
checkbox input "true"
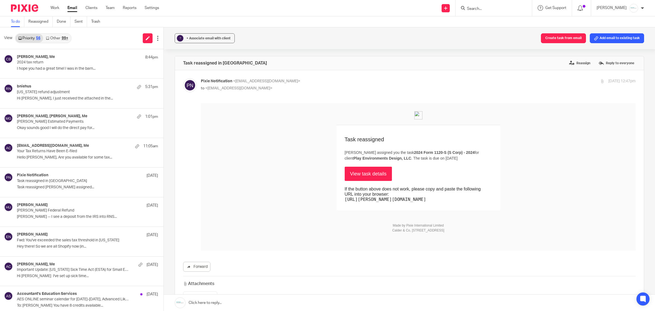
click at [365, 174] on link "View task details" at bounding box center [369, 174] width 48 height 14
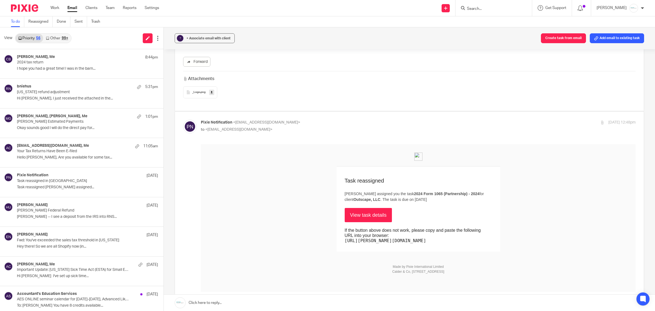
click at [359, 217] on link "View task details" at bounding box center [369, 215] width 48 height 14
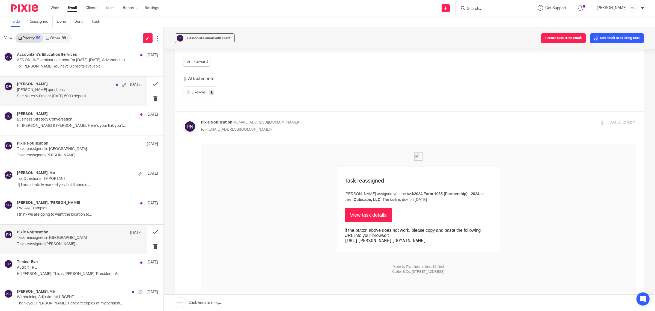
scroll to position [273, 0]
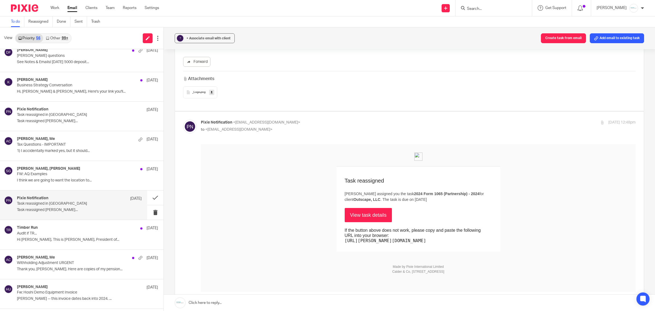
click at [50, 208] on p "Task reassigned Gabby Hallatschek..." at bounding box center [79, 210] width 125 height 5
click at [149, 198] on button at bounding box center [155, 197] width 16 height 14
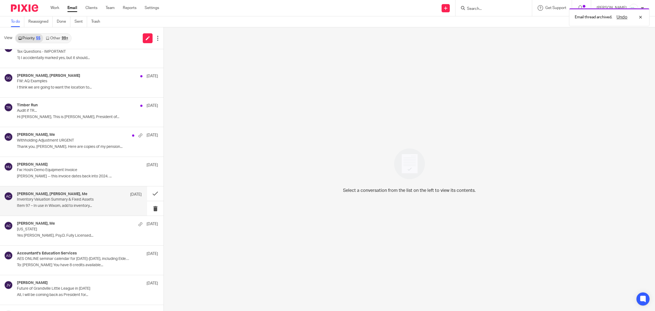
scroll to position [410, 0]
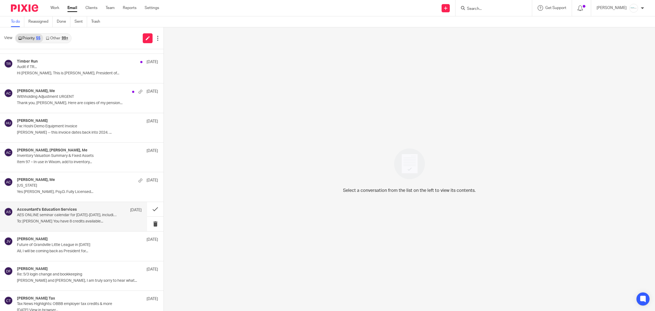
click at [99, 216] on p "AES ONLINE seminar calendar for Sept 5-19, including Elder Law, Gig Economy, Et…" at bounding box center [67, 215] width 100 height 5
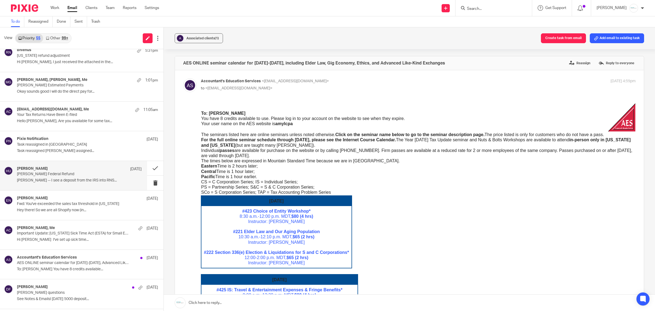
scroll to position [0, 0]
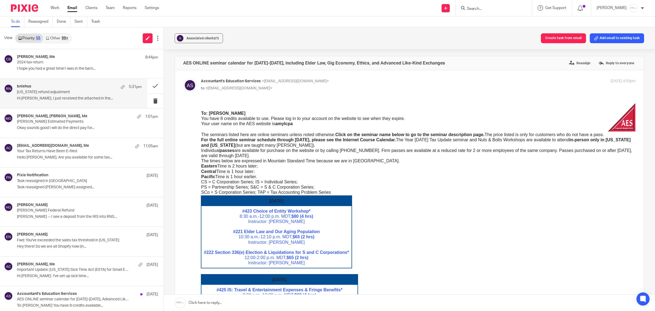
click at [58, 95] on div "bniehus 5:31pm Michigan refund adjustment Hi Amy, I just received the attached …" at bounding box center [79, 93] width 125 height 18
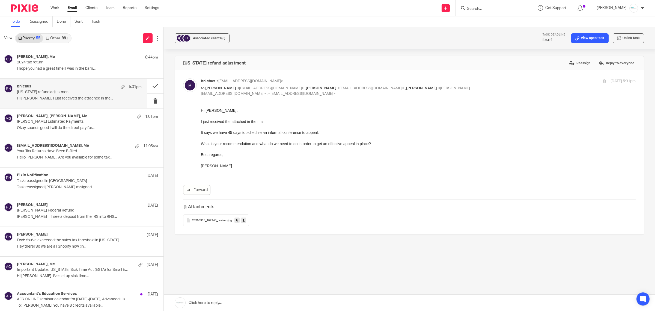
click at [487, 8] on input "Search" at bounding box center [491, 9] width 49 height 5
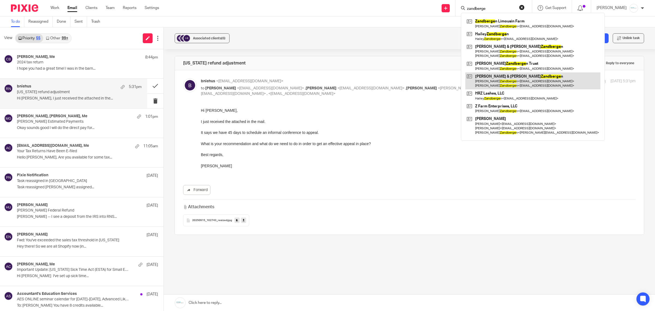
type input "zandberge"
click at [497, 84] on link at bounding box center [533, 80] width 135 height 17
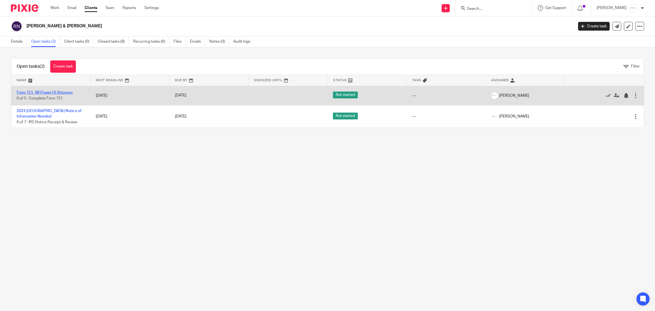
click at [40, 92] on link "Form 151- MI Power Of Attorney" at bounding box center [45, 93] width 56 height 4
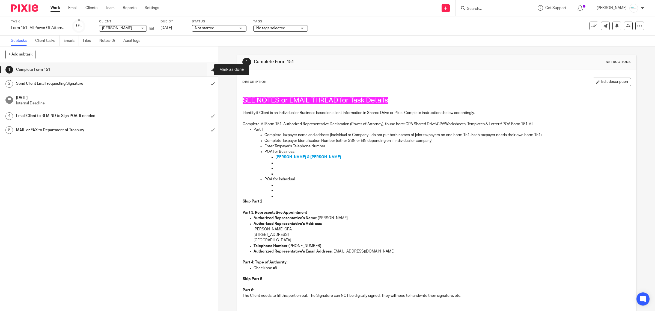
click at [206, 69] on input "submit" at bounding box center [109, 70] width 218 height 14
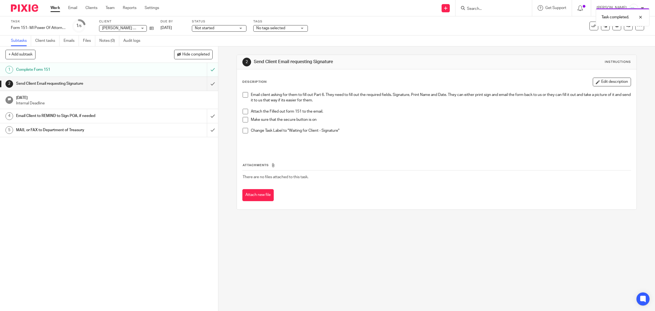
click at [71, 83] on h1 "Send Client Email requesting Signature" at bounding box center [78, 83] width 124 height 8
click at [208, 82] on input "submit" at bounding box center [109, 84] width 218 height 14
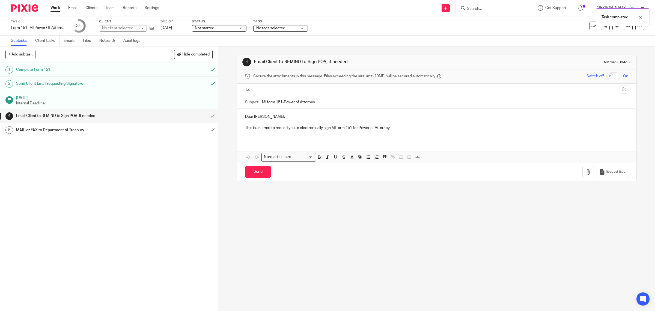
click at [283, 87] on input "text" at bounding box center [436, 90] width 363 height 6
click at [303, 87] on input "text" at bounding box center [459, 90] width 317 height 11
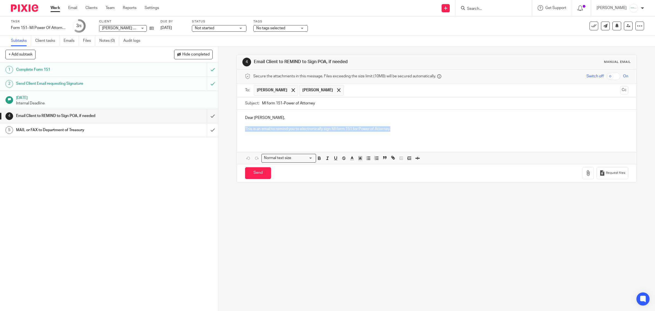
drag, startPoint x: 241, startPoint y: 132, endPoint x: 406, endPoint y: 127, distance: 165.0
click at [406, 127] on div "Dear Rebecca, This is an email to remind you to electronically sign MI form 151…" at bounding box center [437, 125] width 400 height 32
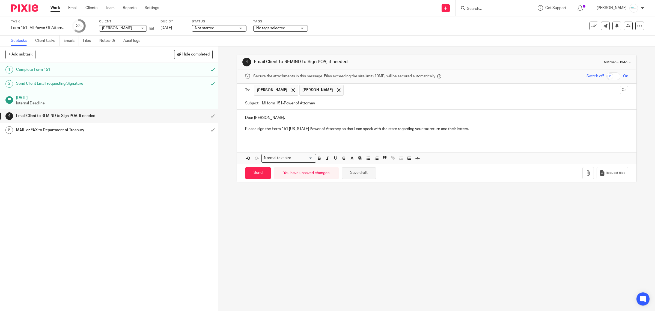
click at [356, 175] on button "Save draft" at bounding box center [359, 173] width 34 height 12
click at [479, 126] on p at bounding box center [437, 123] width 384 height 5
click at [470, 129] on p "Please sign the Form 151 Michigan Power of Attorney so that I can speak with th…" at bounding box center [437, 128] width 384 height 5
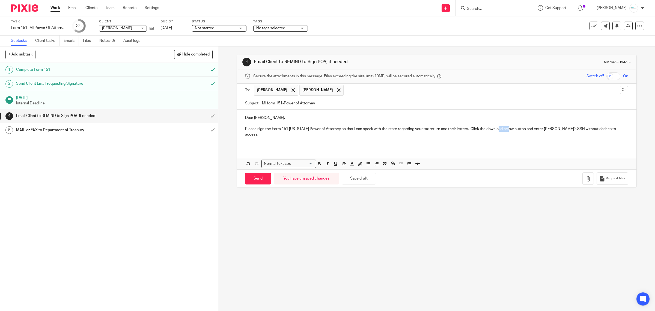
drag, startPoint x: 498, startPoint y: 129, endPoint x: 509, endPoint y: 129, distance: 10.4
click at [509, 129] on p "Please sign the Form 151 Michigan Power of Attorney so that I can speak with th…" at bounding box center [437, 131] width 384 height 11
click at [268, 134] on p "Please sign the Form 151 Michigan Power of Attorney so that I can speak with th…" at bounding box center [437, 131] width 384 height 11
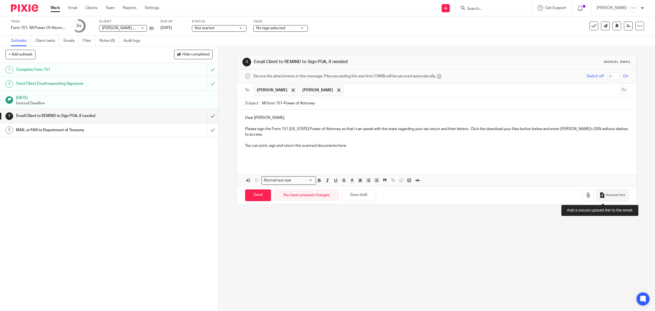
click at [606, 195] on span "Request files" at bounding box center [615, 195] width 19 height 4
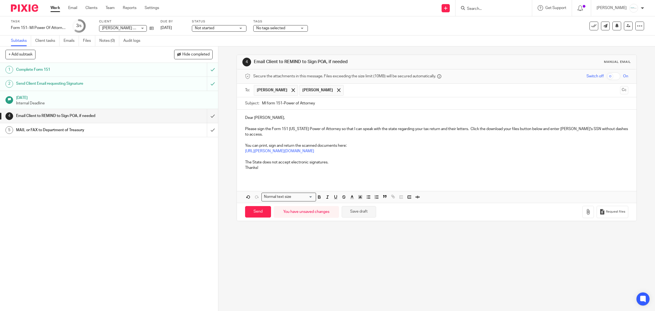
click at [353, 212] on button "Save draft" at bounding box center [359, 212] width 34 height 12
drag, startPoint x: 609, startPoint y: 77, endPoint x: 605, endPoint y: 139, distance: 61.9
click at [609, 77] on input "checkbox" at bounding box center [614, 76] width 14 height 8
click at [586, 212] on icon "button" at bounding box center [588, 211] width 5 height 5
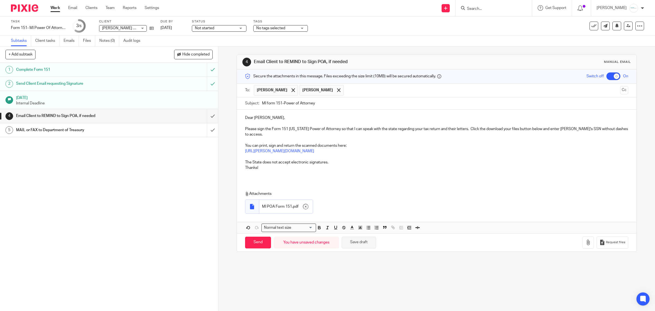
click at [355, 246] on button "Save draft" at bounding box center [359, 242] width 34 height 12
click at [246, 244] on input "Send" at bounding box center [258, 242] width 26 height 12
checkbox input "false"
type input "Sent"
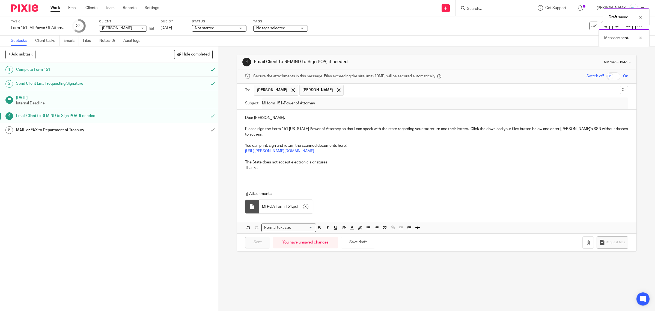
click at [286, 29] on span "No tags selected" at bounding box center [276, 28] width 41 height 6
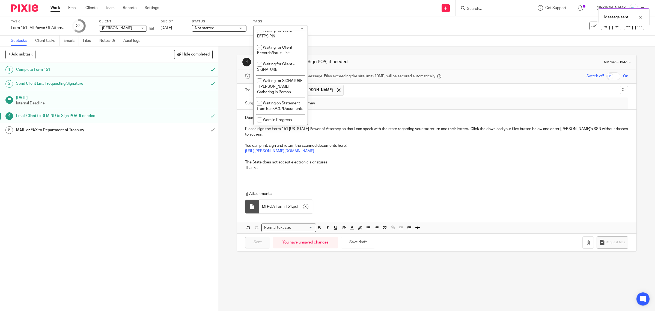
scroll to position [481, 0]
click at [280, 79] on span "Waiting for SIGNATURE - [PERSON_NAME] Gathering in Person" at bounding box center [279, 85] width 45 height 15
checkbox input "true"
click at [470, 90] on input "text" at bounding box center [483, 90] width 272 height 11
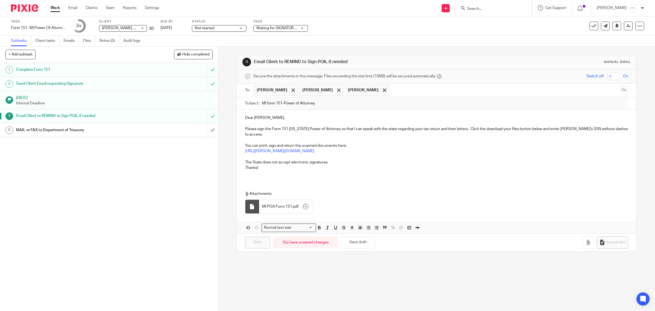
click at [380, 64] on h1 "Email Client to REMIND to Sign POA, if needed" at bounding box center [351, 62] width 194 height 6
click at [383, 90] on span at bounding box center [385, 90] width 4 height 4
click at [336, 86] on div at bounding box center [339, 90] width 6 height 8
click at [292, 90] on span at bounding box center [294, 90] width 4 height 4
click at [73, 130] on h1 "MAIL or FAX to Department of Treasury" at bounding box center [78, 130] width 124 height 8
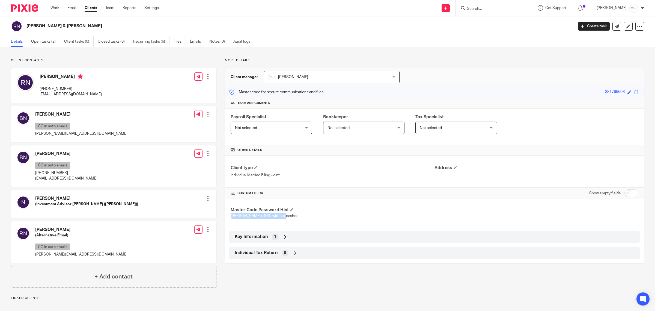
drag, startPoint x: 287, startPoint y: 217, endPoint x: 238, endPoint y: 217, distance: 49.2
click at [219, 217] on div "More details Client manager [PERSON_NAME] [PERSON_NAME] [PERSON_NAME] [PERSON_N…" at bounding box center [431, 224] width 428 height 333
copy span "Rebecca's SSN without dashes"
click at [45, 41] on link "Open tasks (2)" at bounding box center [45, 41] width 29 height 11
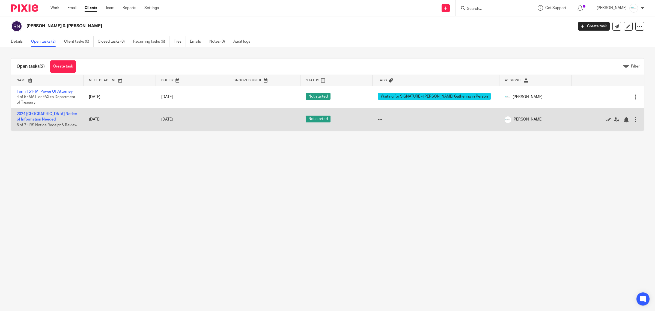
click at [46, 116] on td "2024 [GEOGRAPHIC_DATA] Notice of Information Needed 6 of 7 · IRS Notice Receipt…" at bounding box center [47, 119] width 72 height 22
click at [46, 112] on link "2024 [GEOGRAPHIC_DATA] Notice of Information Needed" at bounding box center [47, 116] width 60 height 9
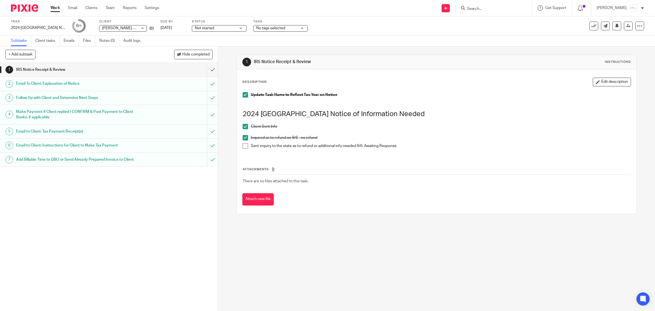
click at [405, 147] on p "Sent inquiry to the state as to refund or additional info needed 9/6. Awaiting …" at bounding box center [441, 145] width 380 height 5
click at [601, 85] on button "Edit description" at bounding box center [612, 82] width 38 height 9
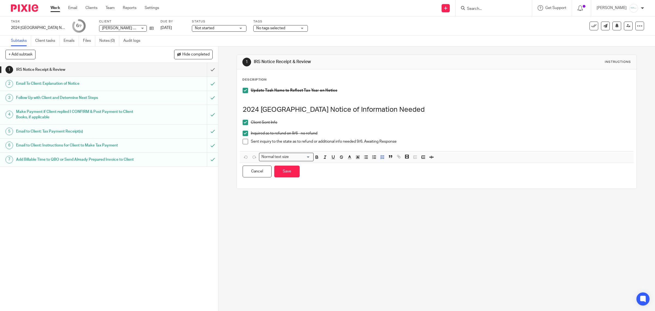
click at [412, 140] on p "Sent inquiry to the state as to refund or additional info needed 9/6. Awaiting …" at bounding box center [441, 141] width 380 height 5
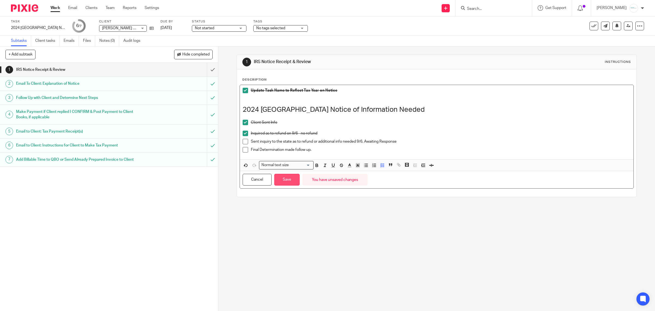
click at [276, 182] on button "Save" at bounding box center [286, 180] width 25 height 12
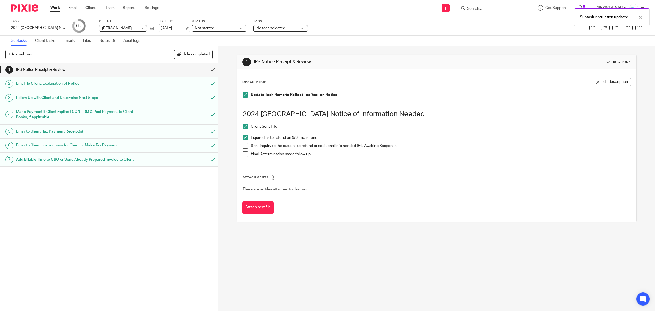
click at [182, 28] on link "[DATE]" at bounding box center [173, 28] width 25 height 6
click at [440, 104] on p at bounding box center [437, 102] width 389 height 5
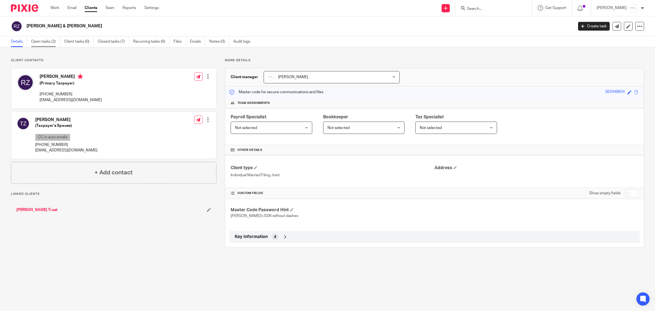
click at [42, 42] on link "Open tasks (2)" at bounding box center [45, 41] width 29 height 11
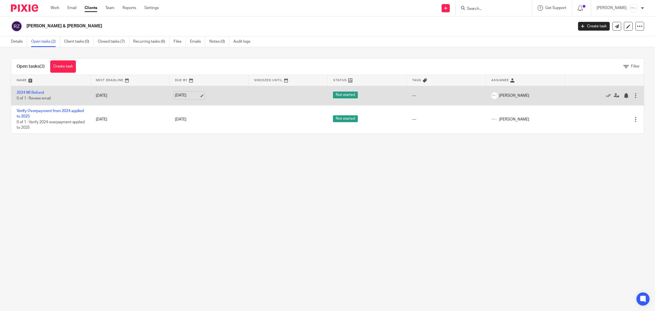
click at [192, 98] on link "Sep 30, 2025" at bounding box center [187, 96] width 25 height 6
click at [31, 93] on link "2024 MI Refund" at bounding box center [30, 93] width 27 height 4
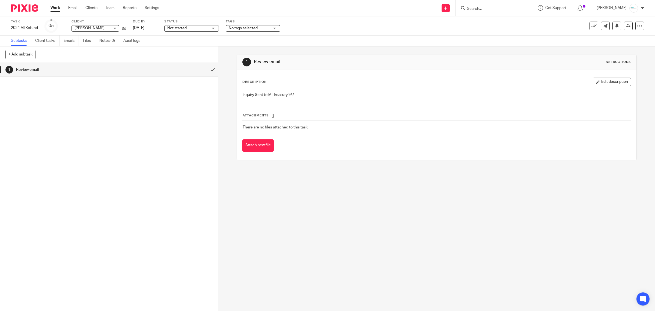
drag, startPoint x: 601, startPoint y: 83, endPoint x: 571, endPoint y: 88, distance: 30.9
click at [601, 83] on button "Edit description" at bounding box center [612, 82] width 38 height 9
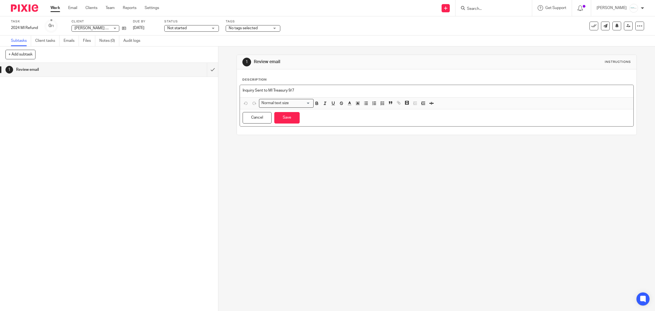
click at [322, 90] on p "Inquiry Sent to MI Treasury 9/7" at bounding box center [437, 90] width 389 height 5
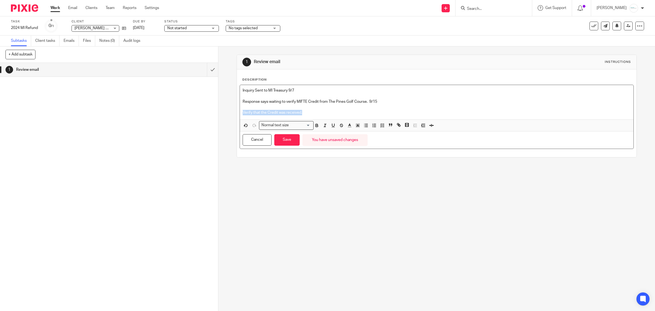
drag, startPoint x: 301, startPoint y: 114, endPoint x: 215, endPoint y: 111, distance: 86.6
click at [215, 111] on div "+ Add subtask Cancel + Add 1 Review email Apply template Select one of the foll…" at bounding box center [327, 178] width 655 height 264
click at [287, 140] on button "Save" at bounding box center [286, 140] width 25 height 12
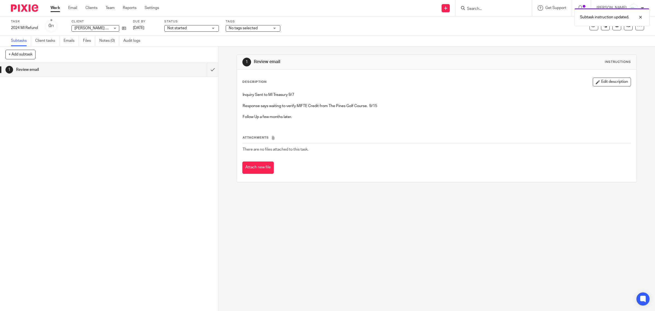
click at [151, 31] on div "Due by Sep 30, 2025" at bounding box center [145, 25] width 25 height 13
click at [151, 27] on link "[DATE]" at bounding box center [145, 28] width 25 height 6
click at [123, 29] on icon at bounding box center [124, 28] width 4 height 4
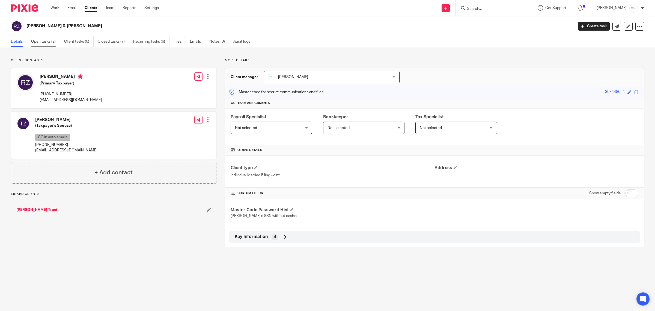
click at [42, 40] on link "Open tasks (2)" at bounding box center [45, 41] width 29 height 11
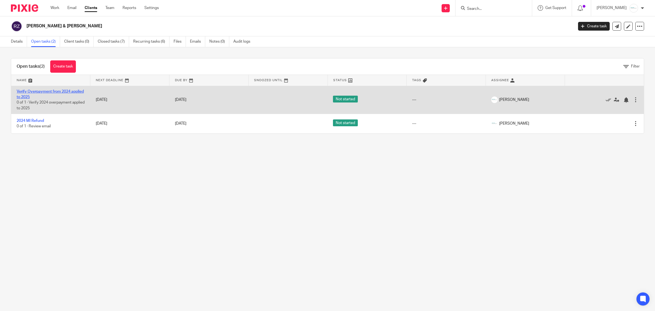
click at [49, 90] on link "Verify Overpayment from 2024 applied to 2025" at bounding box center [50, 94] width 67 height 9
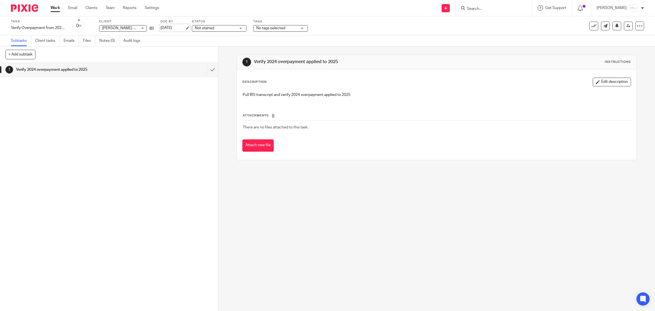
click at [179, 27] on link "[DATE]" at bounding box center [173, 28] width 25 height 6
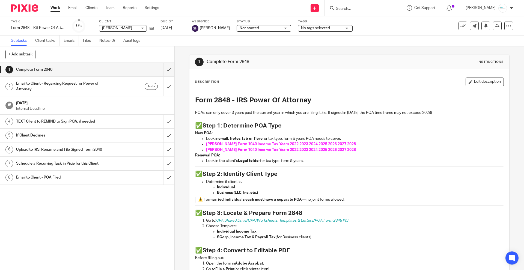
click at [404, 126] on h2 "✅ Step 1: Determine POA Type" at bounding box center [349, 125] width 308 height 9
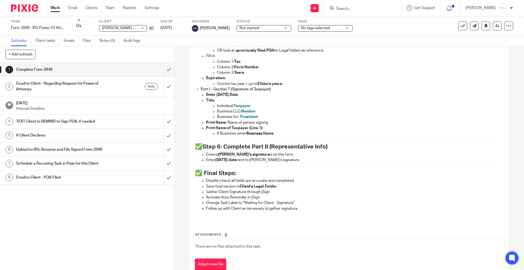
scroll to position [384, 0]
